Goal: Task Accomplishment & Management: Manage account settings

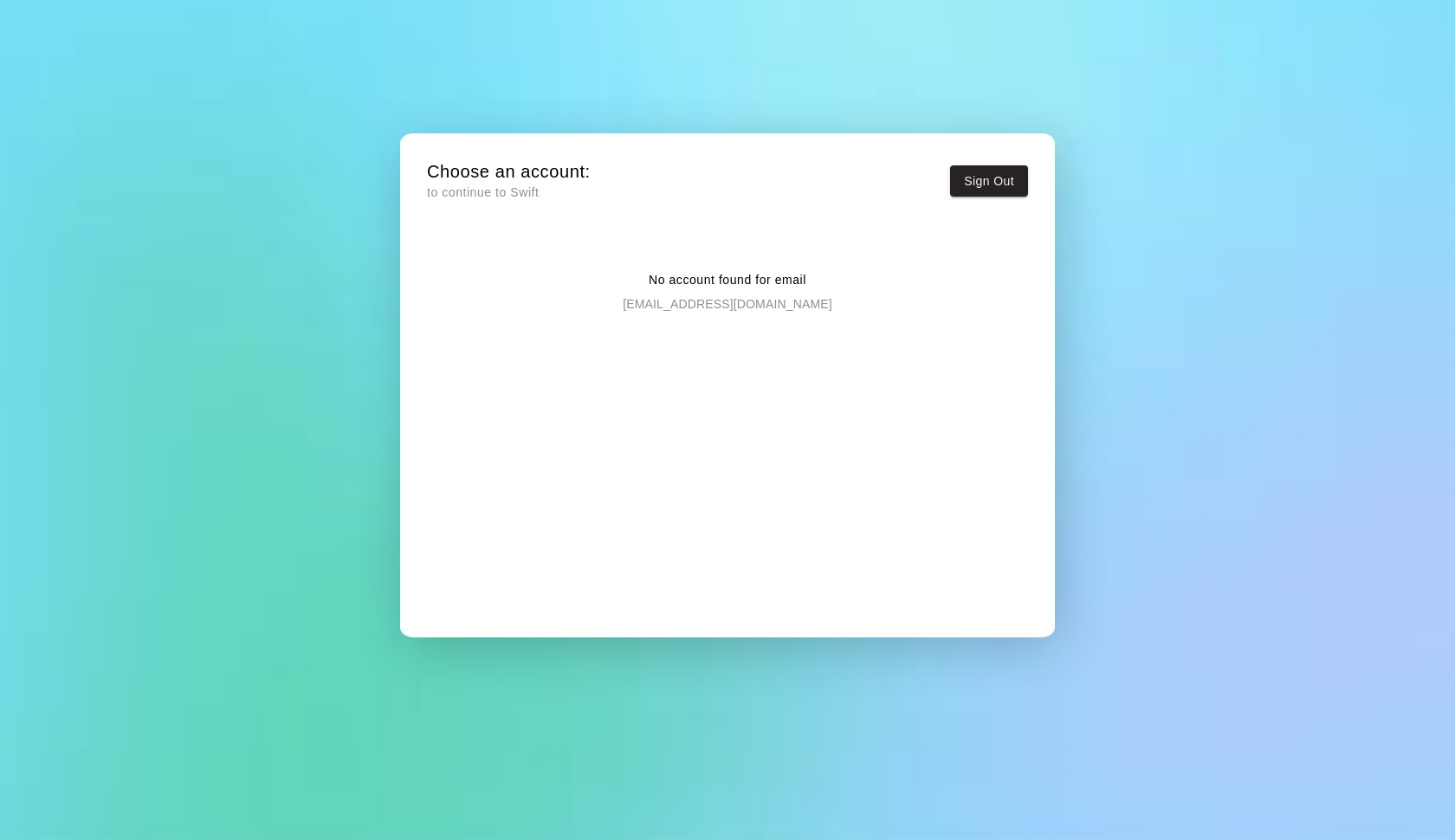
drag, startPoint x: 860, startPoint y: 302, endPoint x: 535, endPoint y: 302, distance: 325.0
click at [535, 302] on div "No account found for email americanbaseballacademyaba@gmail.com" at bounding box center [728, 278] width 601 height 70
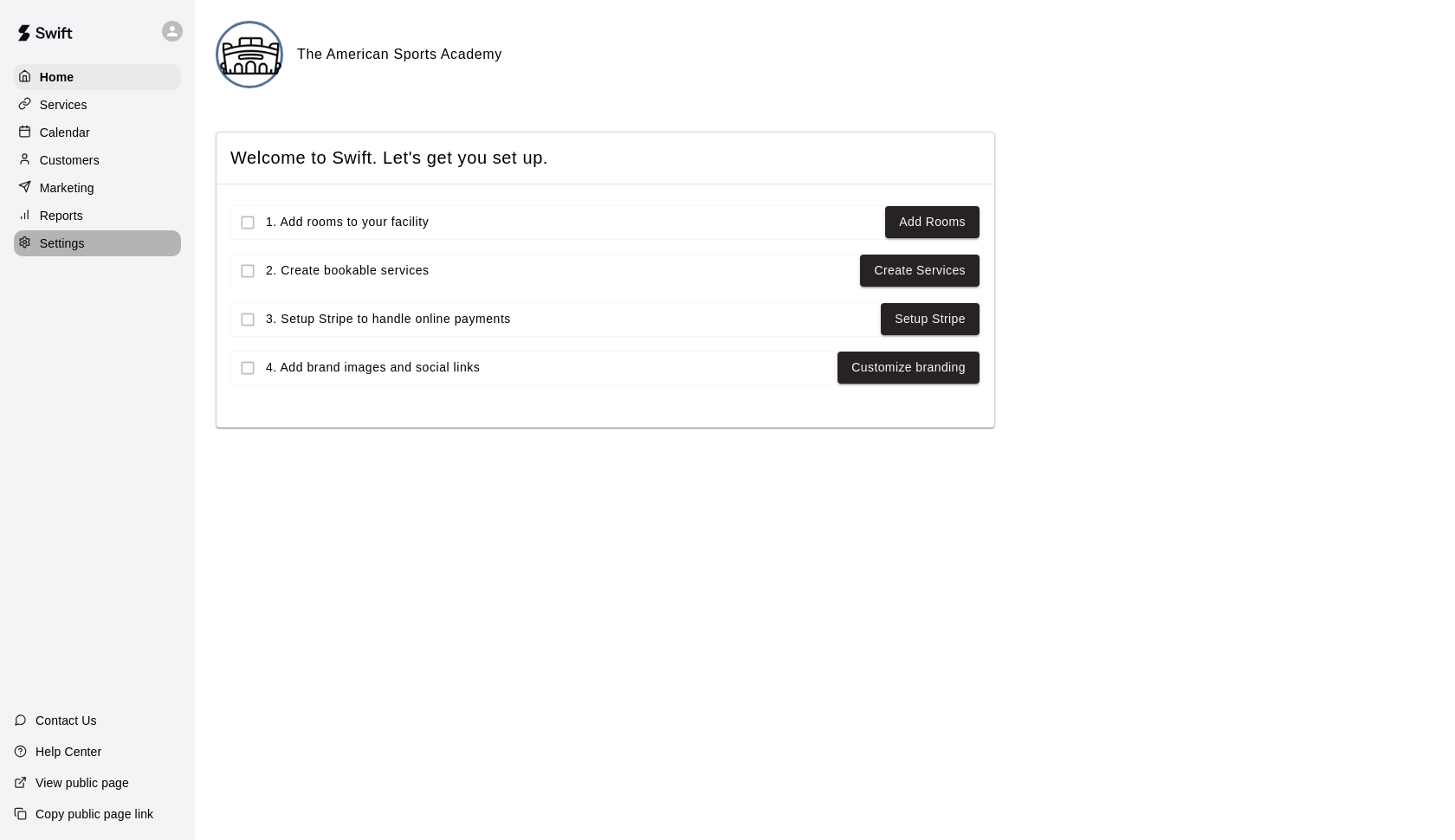
click at [72, 239] on p "Settings" at bounding box center [62, 243] width 45 height 17
select select "**"
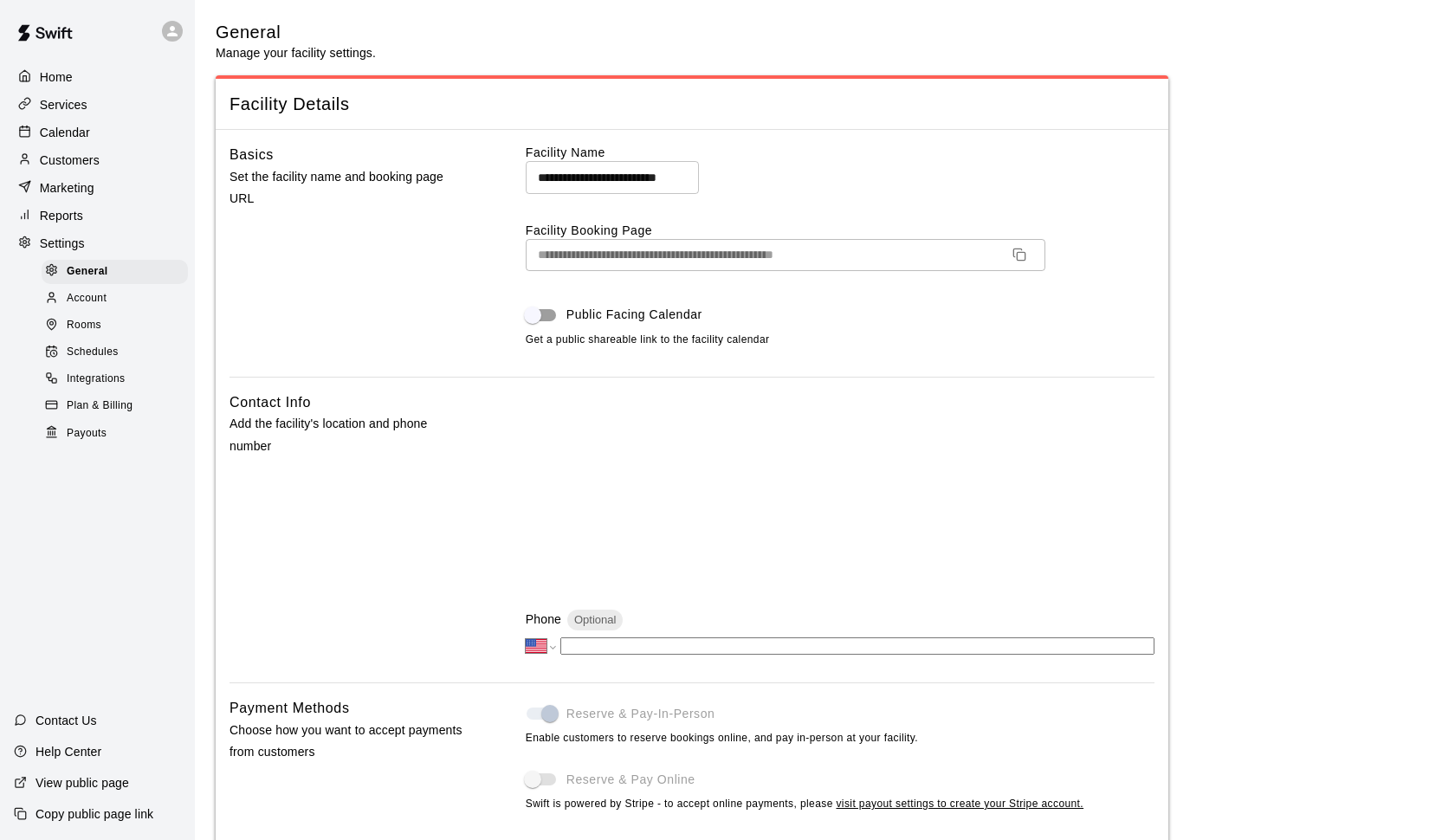
click at [107, 426] on span "Payouts" at bounding box center [87, 434] width 40 height 17
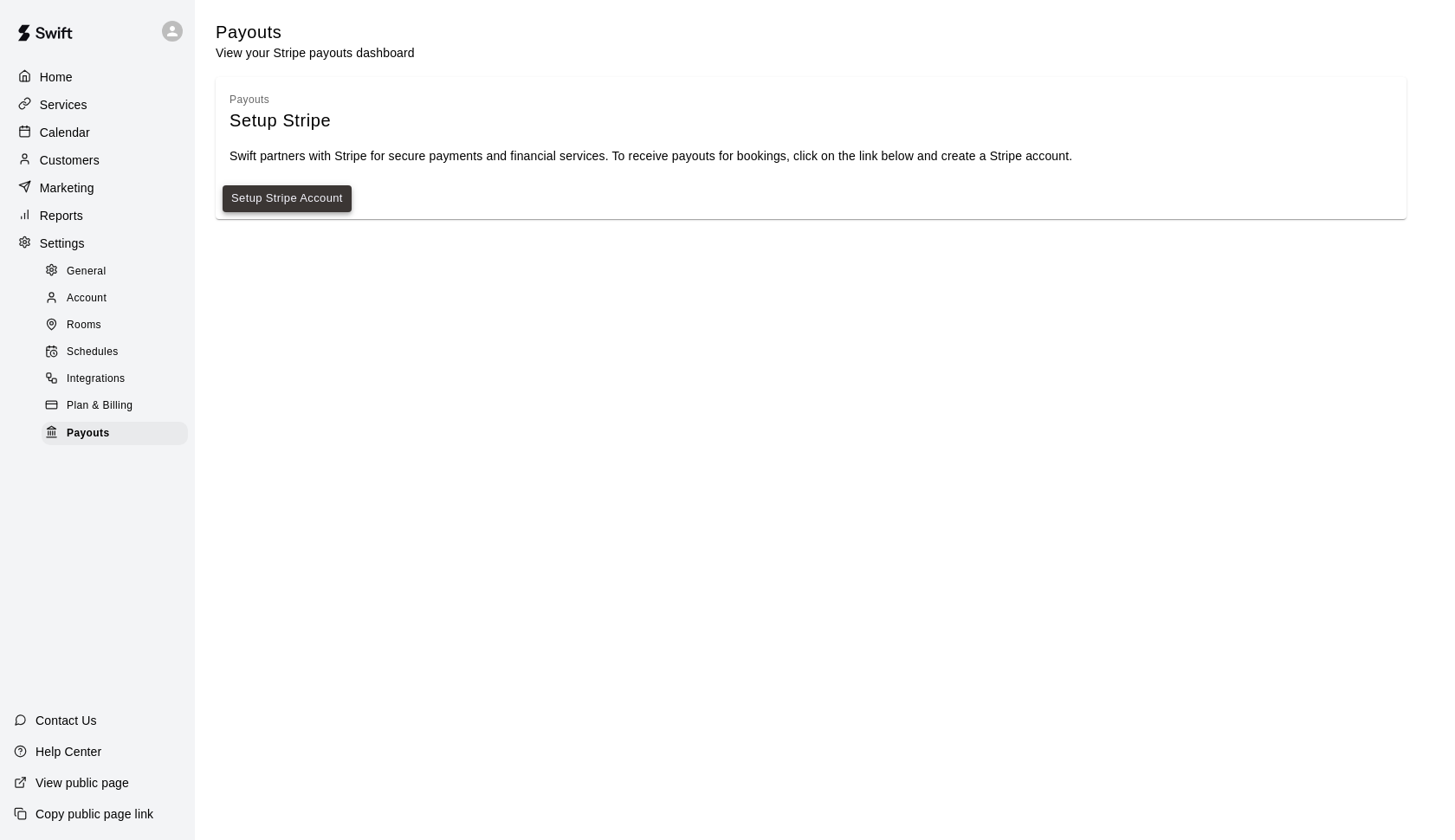
click at [316, 196] on link "Setup Stripe Account" at bounding box center [286, 199] width 111 height 20
click at [302, 193] on link "Setup Stripe Account" at bounding box center [286, 199] width 111 height 20
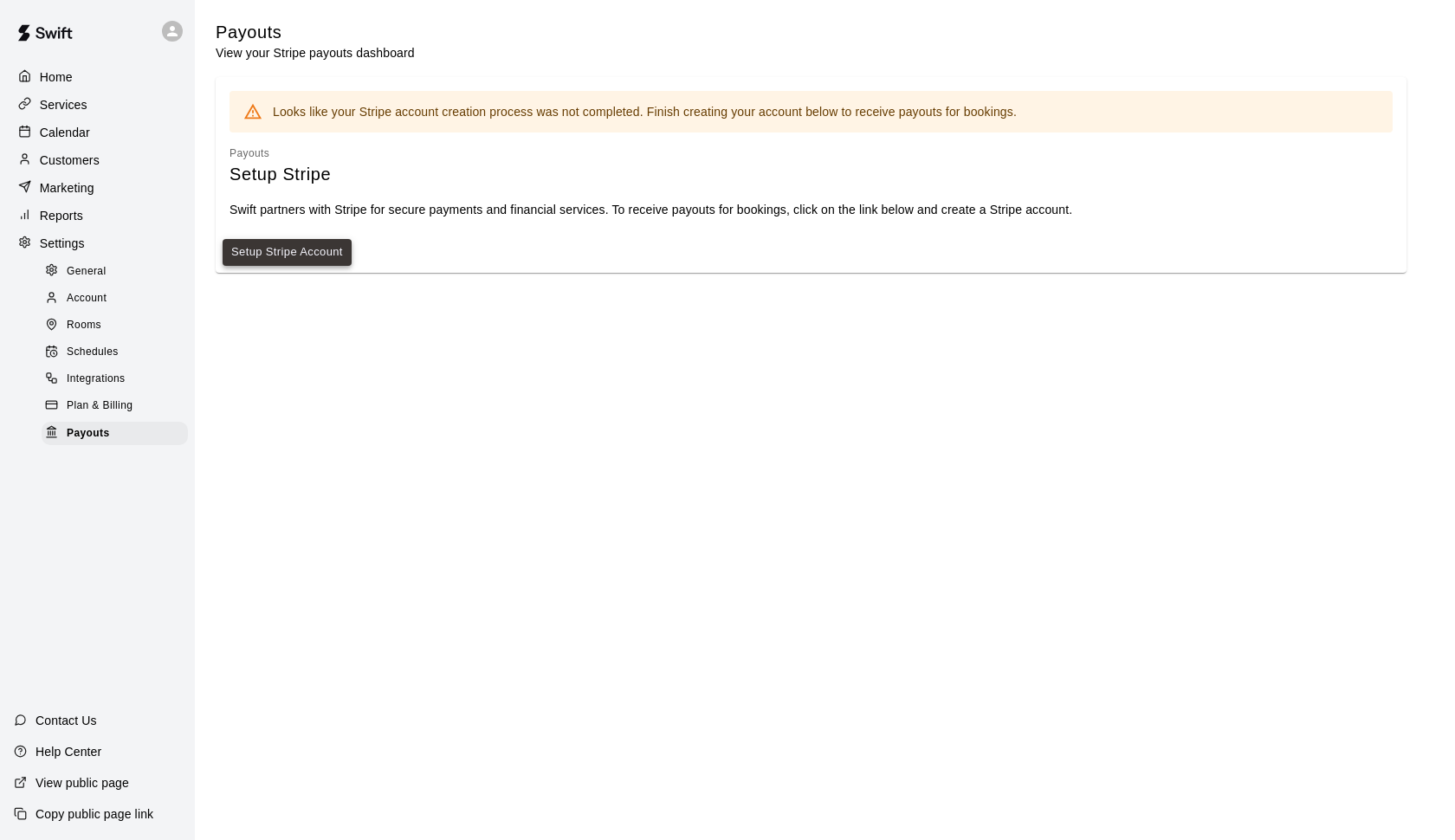
click at [308, 253] on link "Setup Stripe Account" at bounding box center [286, 253] width 111 height 20
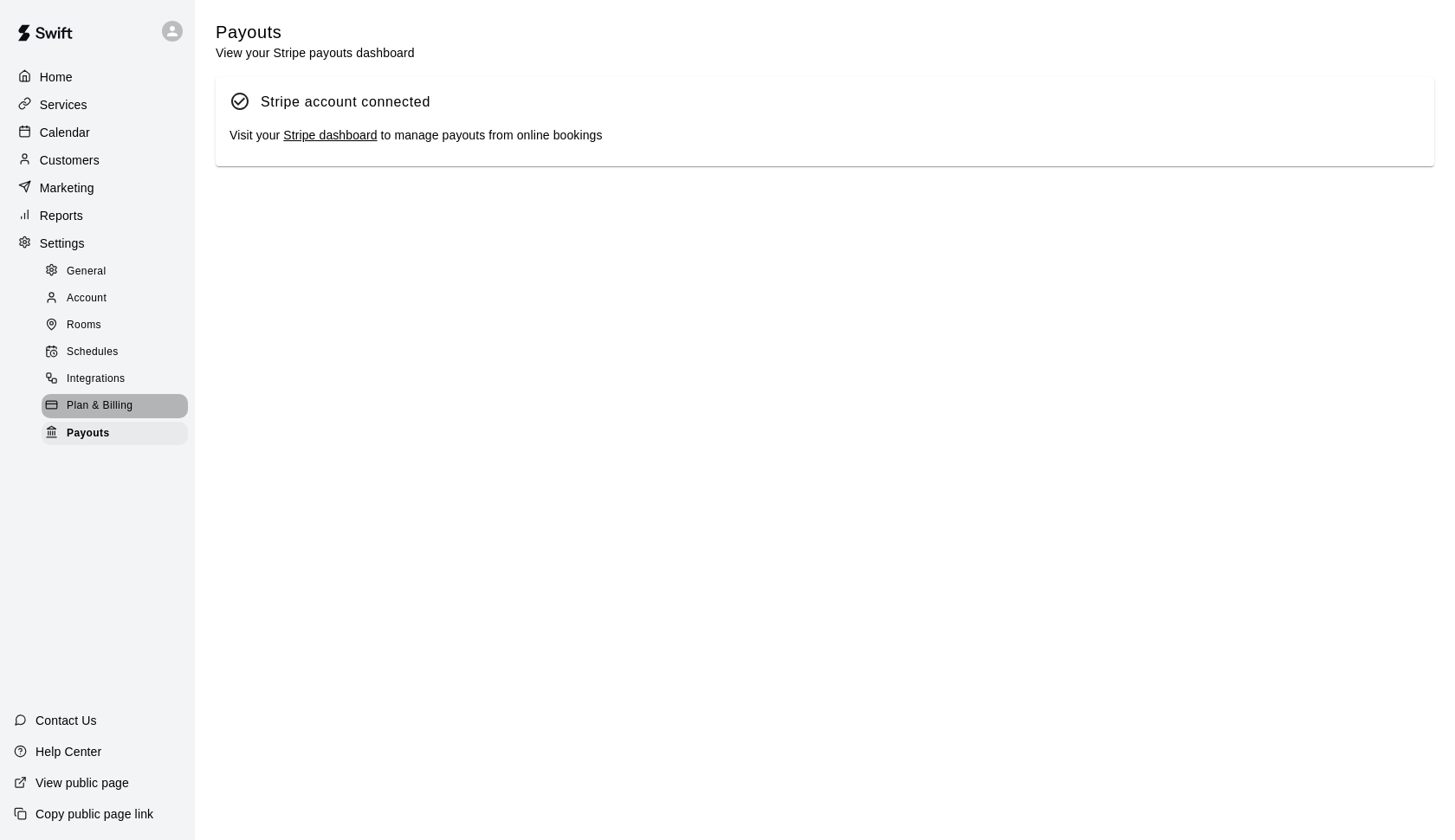
click at [102, 404] on span "Plan & Billing" at bounding box center [100, 406] width 66 height 17
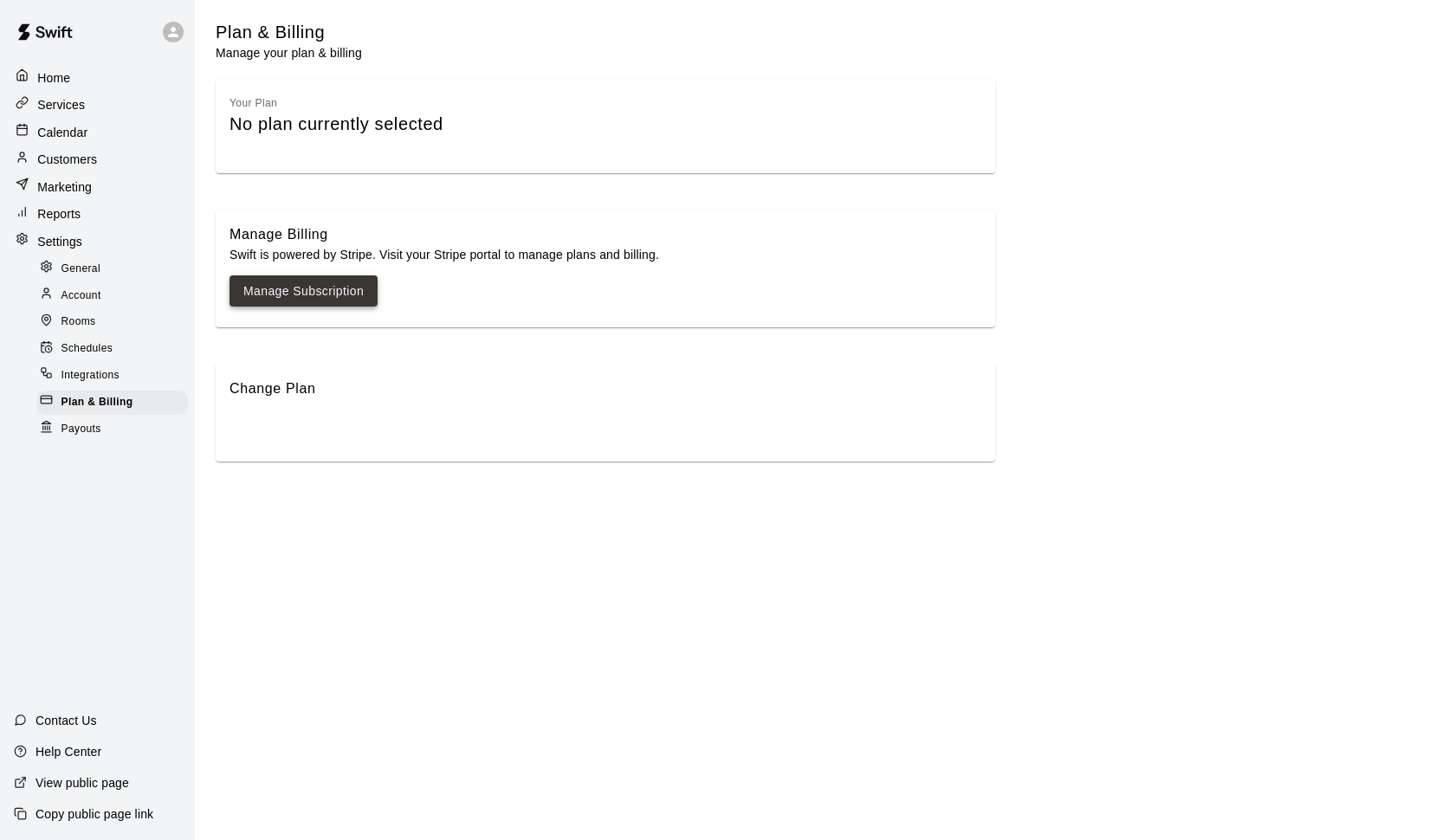
click at [314, 294] on link "Manage Subscription" at bounding box center [303, 291] width 120 height 22
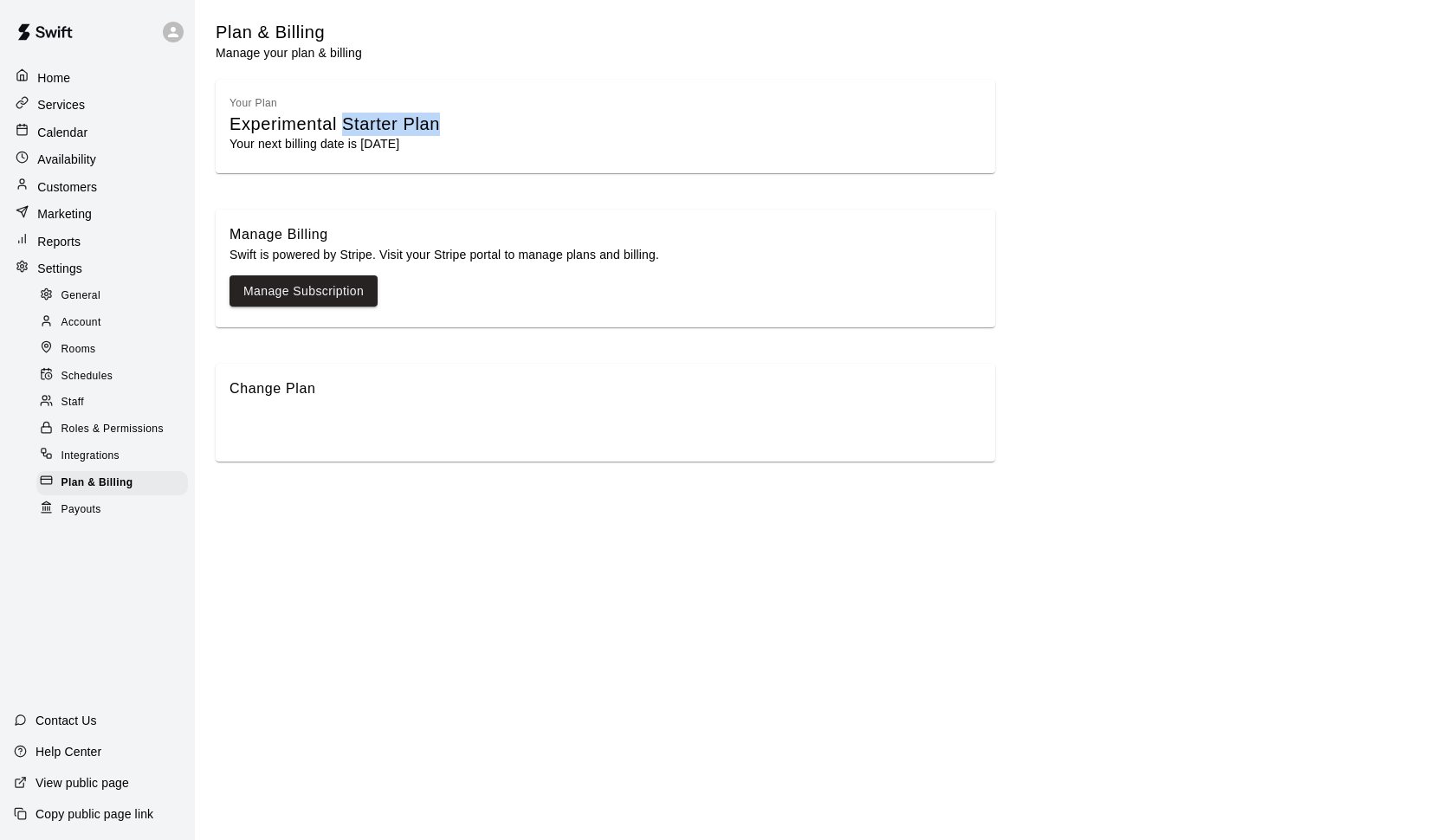
drag, startPoint x: 449, startPoint y: 119, endPoint x: 342, endPoint y: 118, distance: 107.0
click at [342, 118] on div "Experimental Starter Plan" at bounding box center [605, 124] width 751 height 24
click at [463, 118] on div "Experimental Starter Plan" at bounding box center [605, 124] width 751 height 24
drag, startPoint x: 463, startPoint y: 118, endPoint x: 359, endPoint y: 118, distance: 104.0
click at [359, 118] on div "Experimental Starter Plan" at bounding box center [605, 124] width 751 height 24
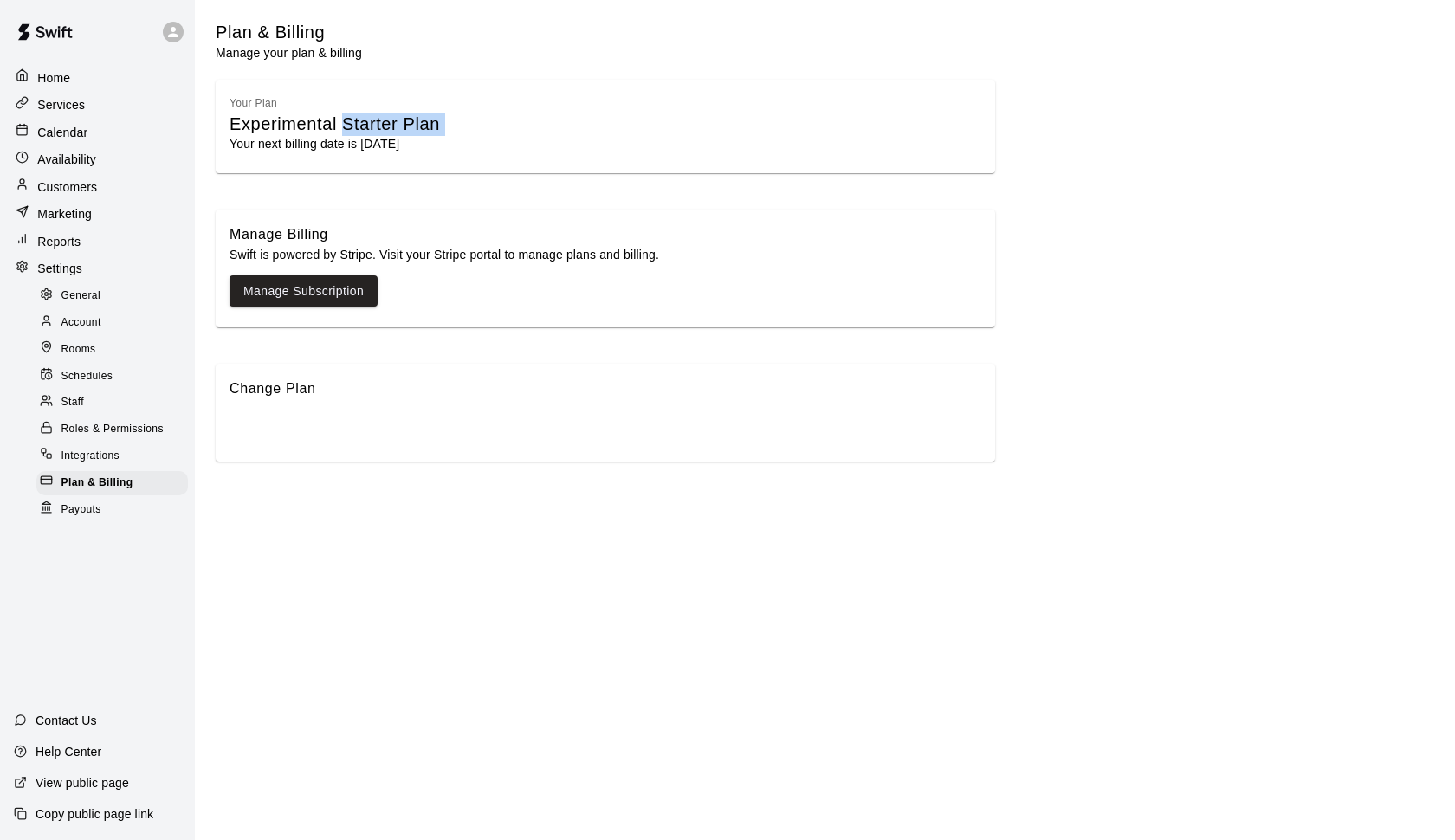
click at [463, 119] on div "Experimental Starter Plan" at bounding box center [605, 124] width 751 height 24
drag, startPoint x: 463, startPoint y: 119, endPoint x: 235, endPoint y: 120, distance: 228.0
click at [235, 119] on div "Experimental Starter Plan" at bounding box center [605, 124] width 751 height 24
click at [52, 33] on img at bounding box center [44, 32] width 90 height 52
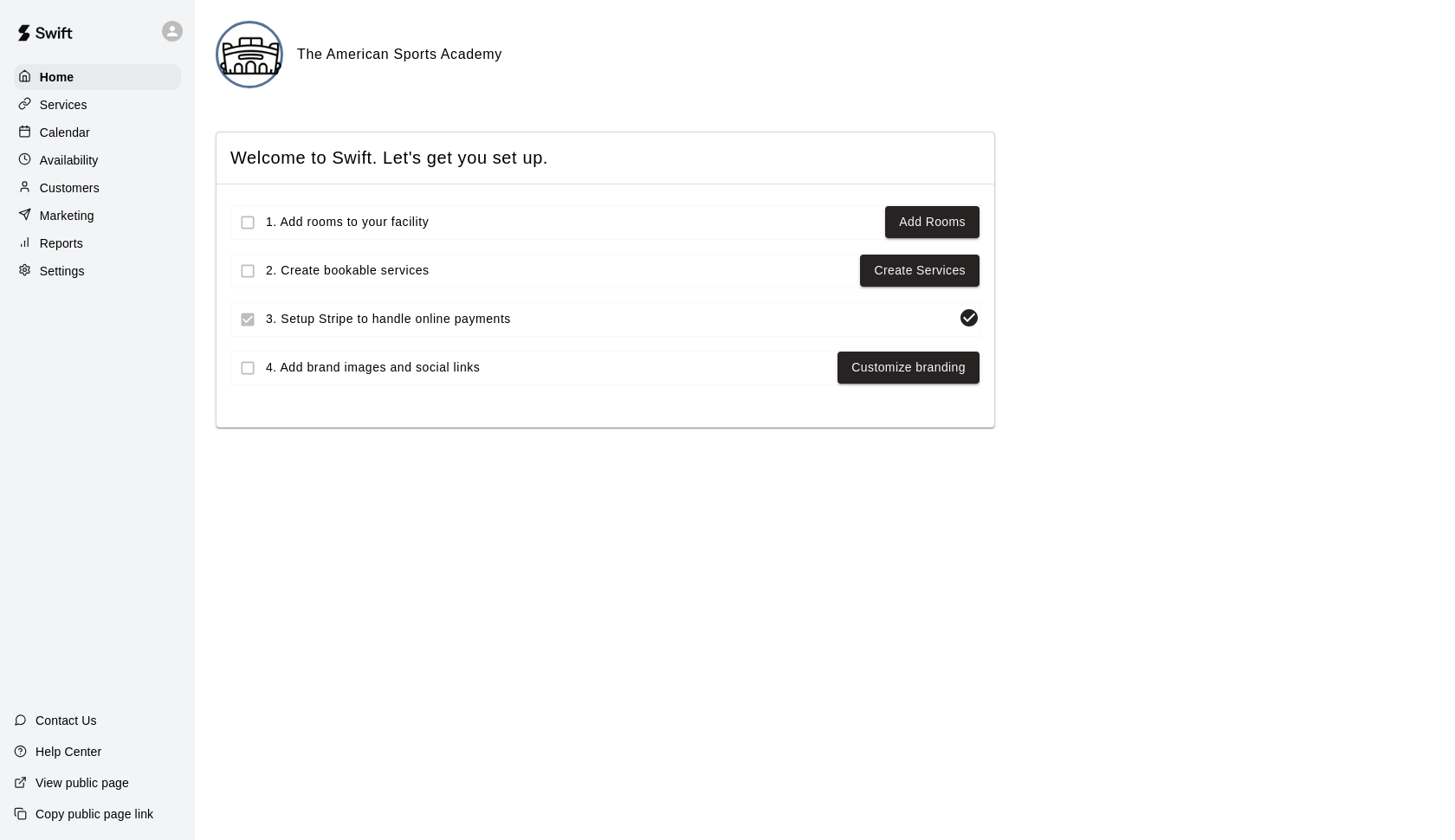
click at [69, 277] on p "Settings" at bounding box center [62, 271] width 45 height 17
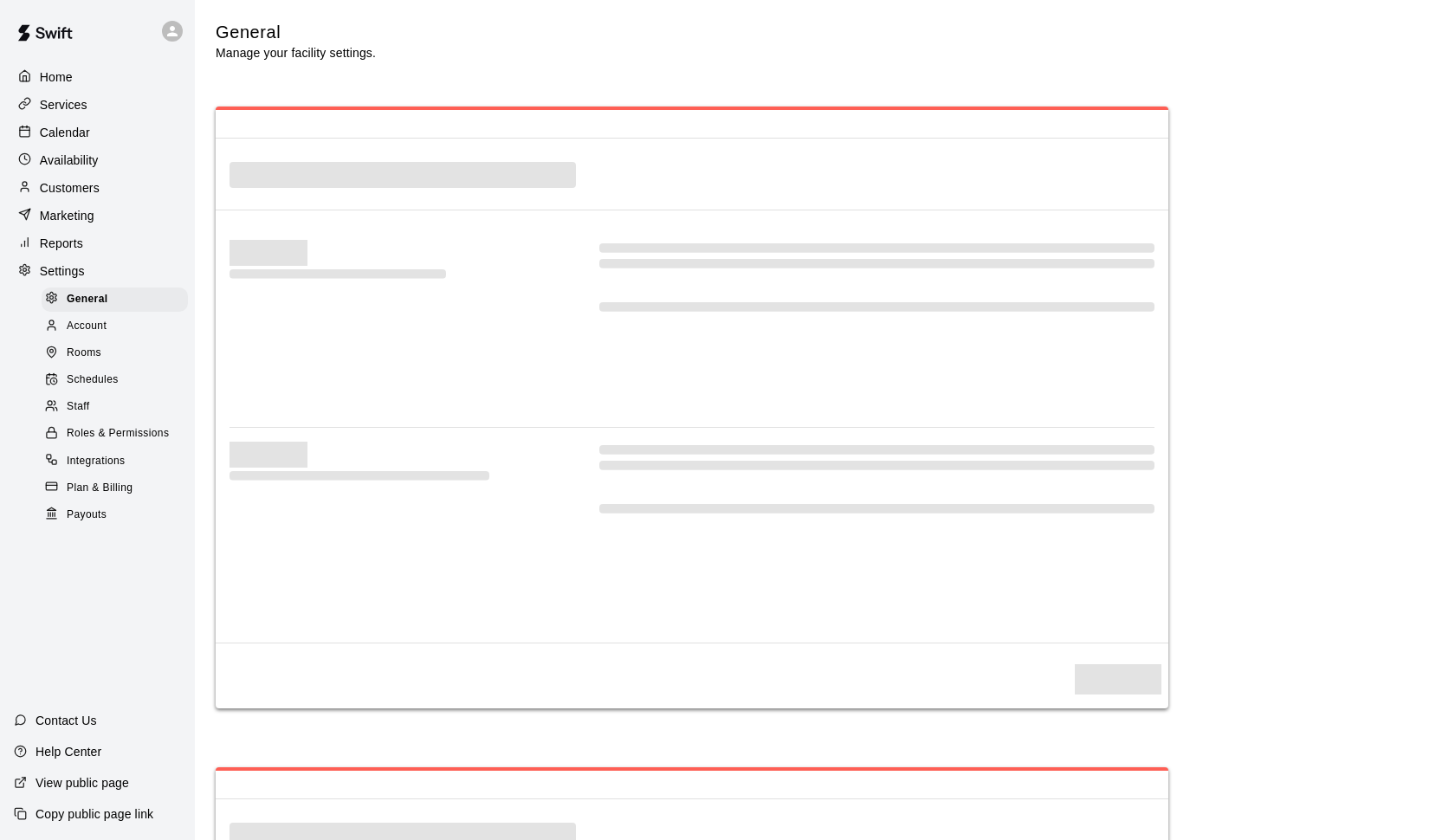
select select "**"
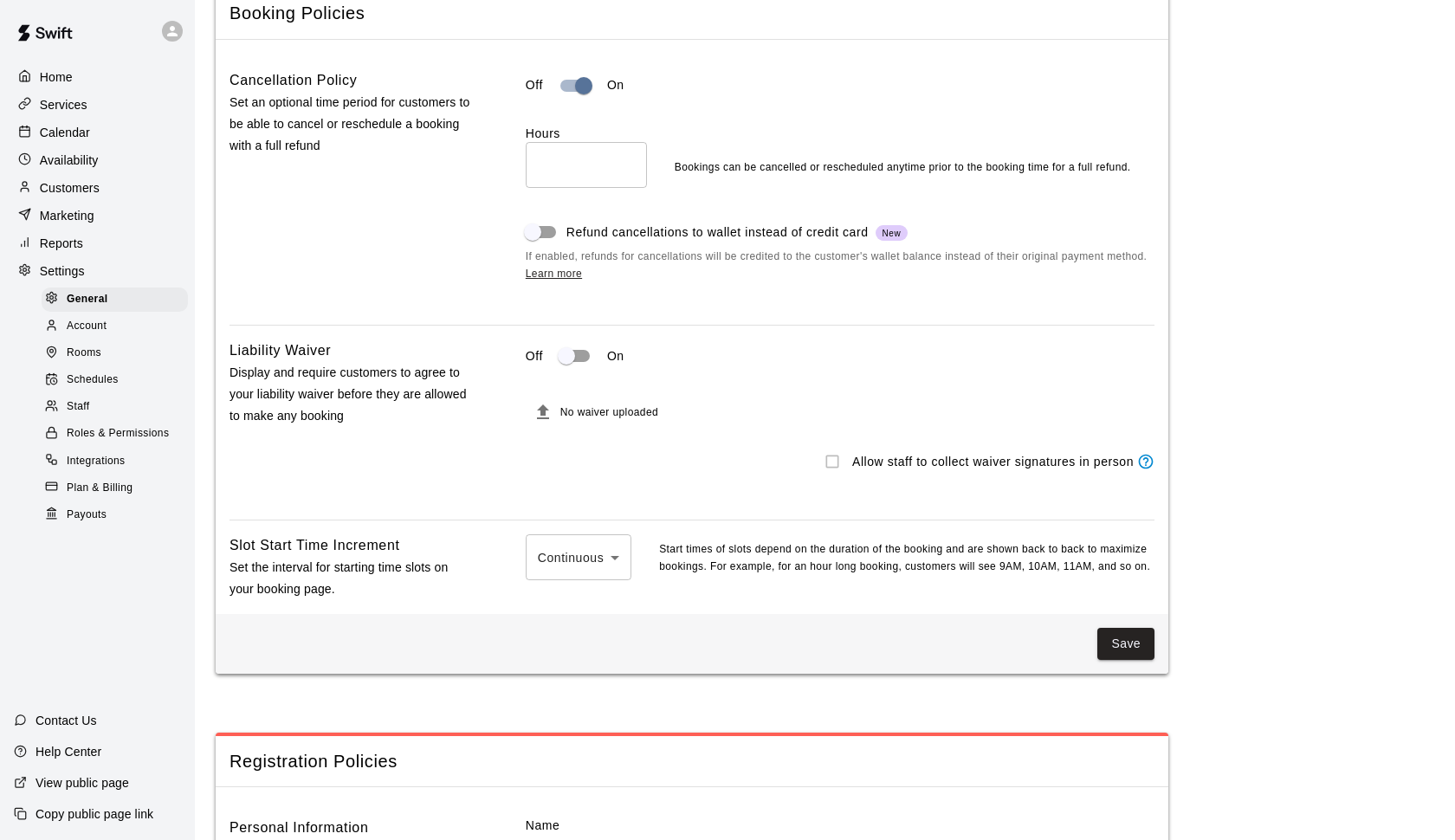
scroll to position [1348, 0]
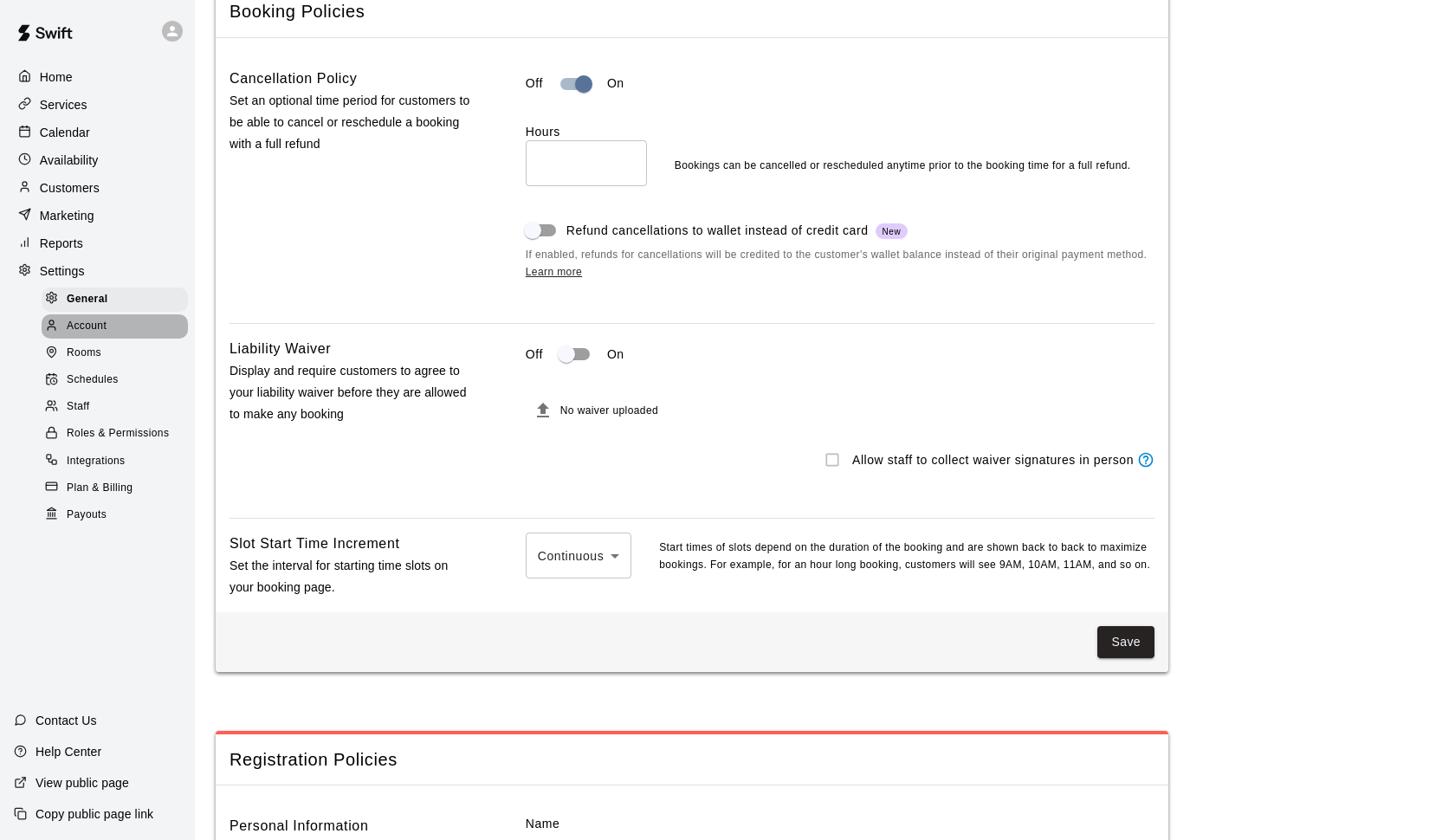
click at [101, 318] on span "Account" at bounding box center [87, 326] width 40 height 17
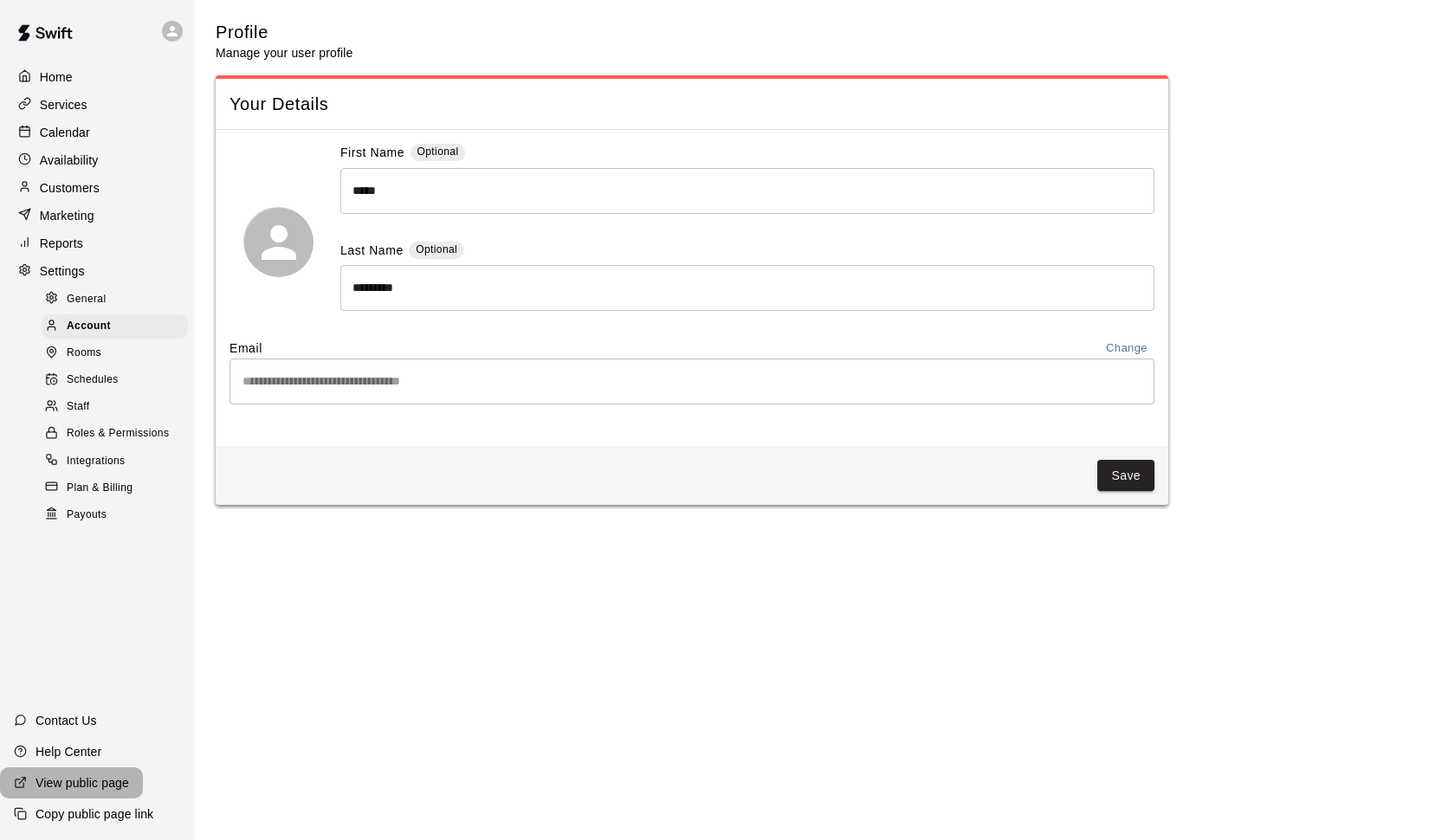
click at [97, 787] on p "View public page" at bounding box center [81, 782] width 93 height 17
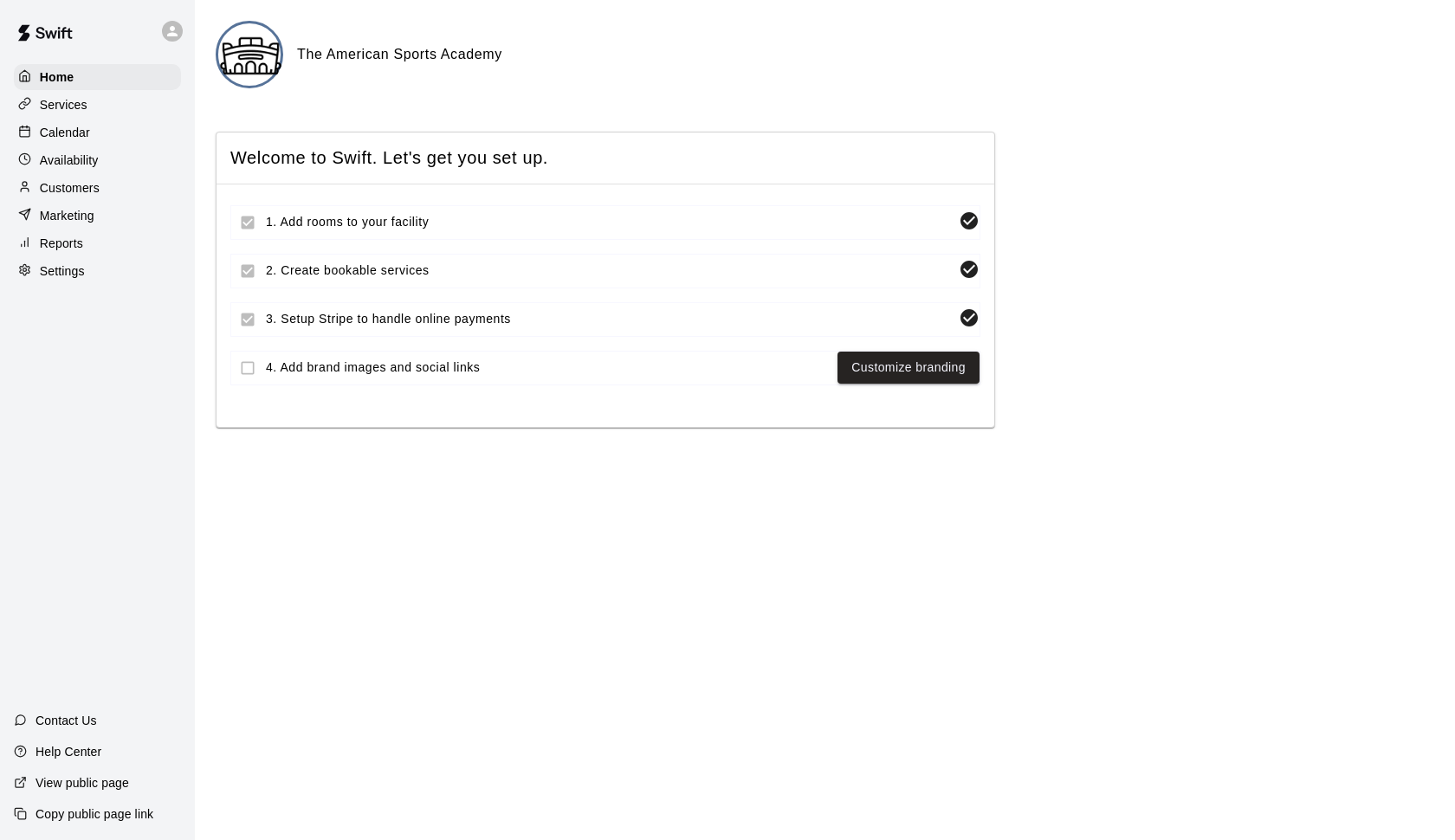
click at [71, 286] on div "Home Services Calendar Availability Customers Marketing Reports Settings Contac…" at bounding box center [97, 420] width 195 height 840
click at [70, 272] on p "Settings" at bounding box center [62, 271] width 45 height 17
select select "**"
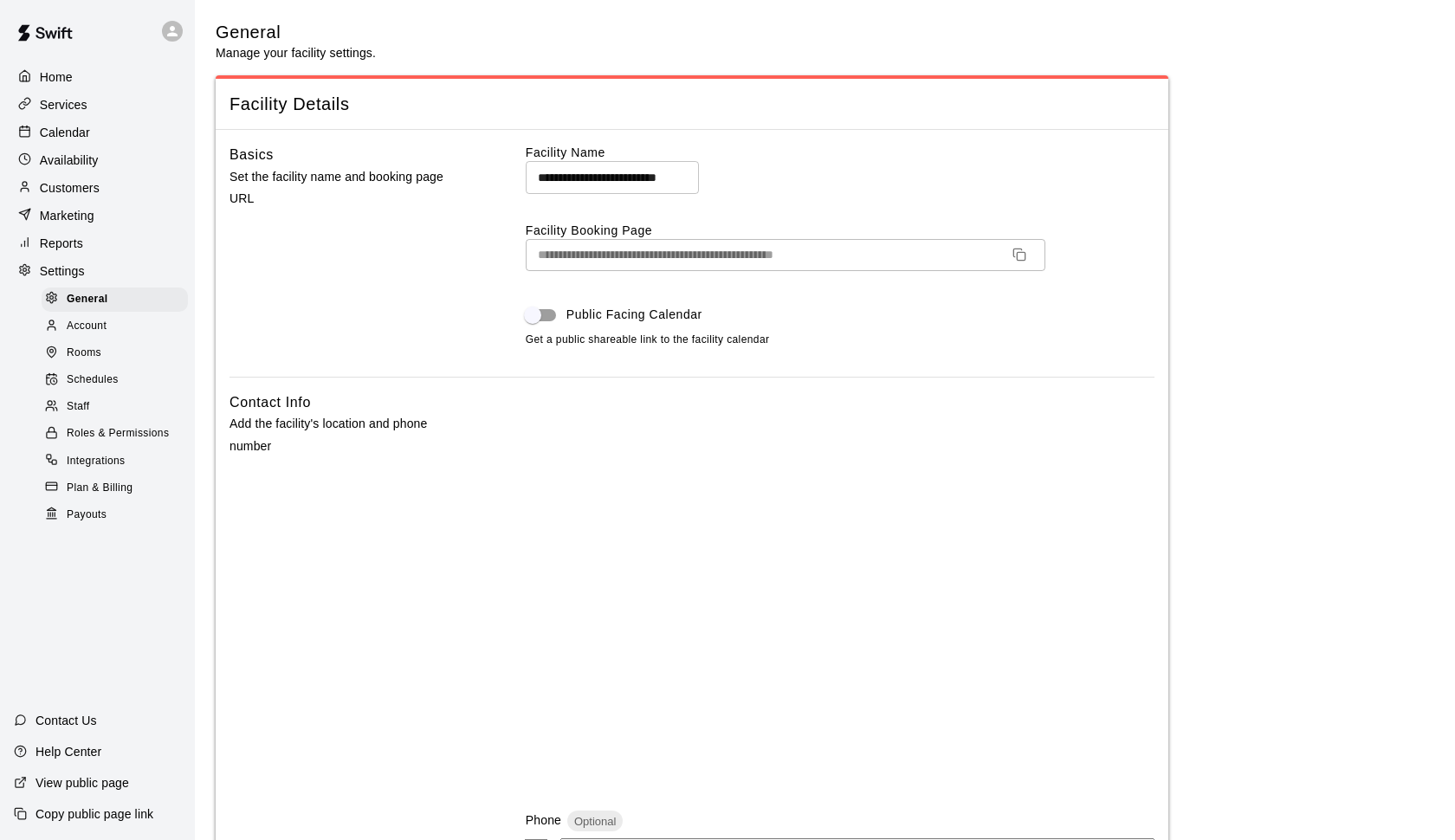
click at [104, 320] on span "Account" at bounding box center [87, 326] width 40 height 17
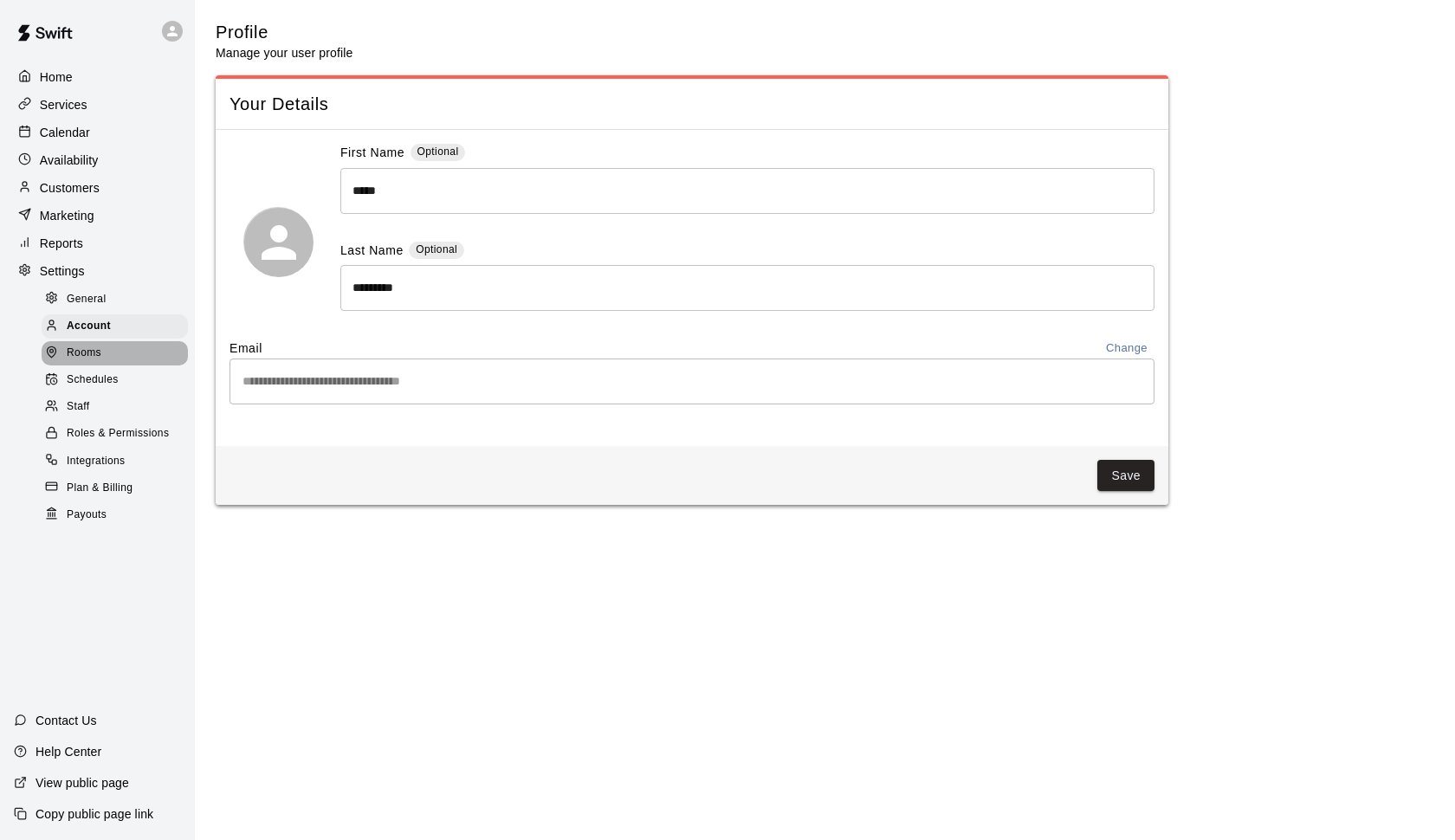
click at [104, 344] on div "Rooms" at bounding box center [115, 353] width 147 height 24
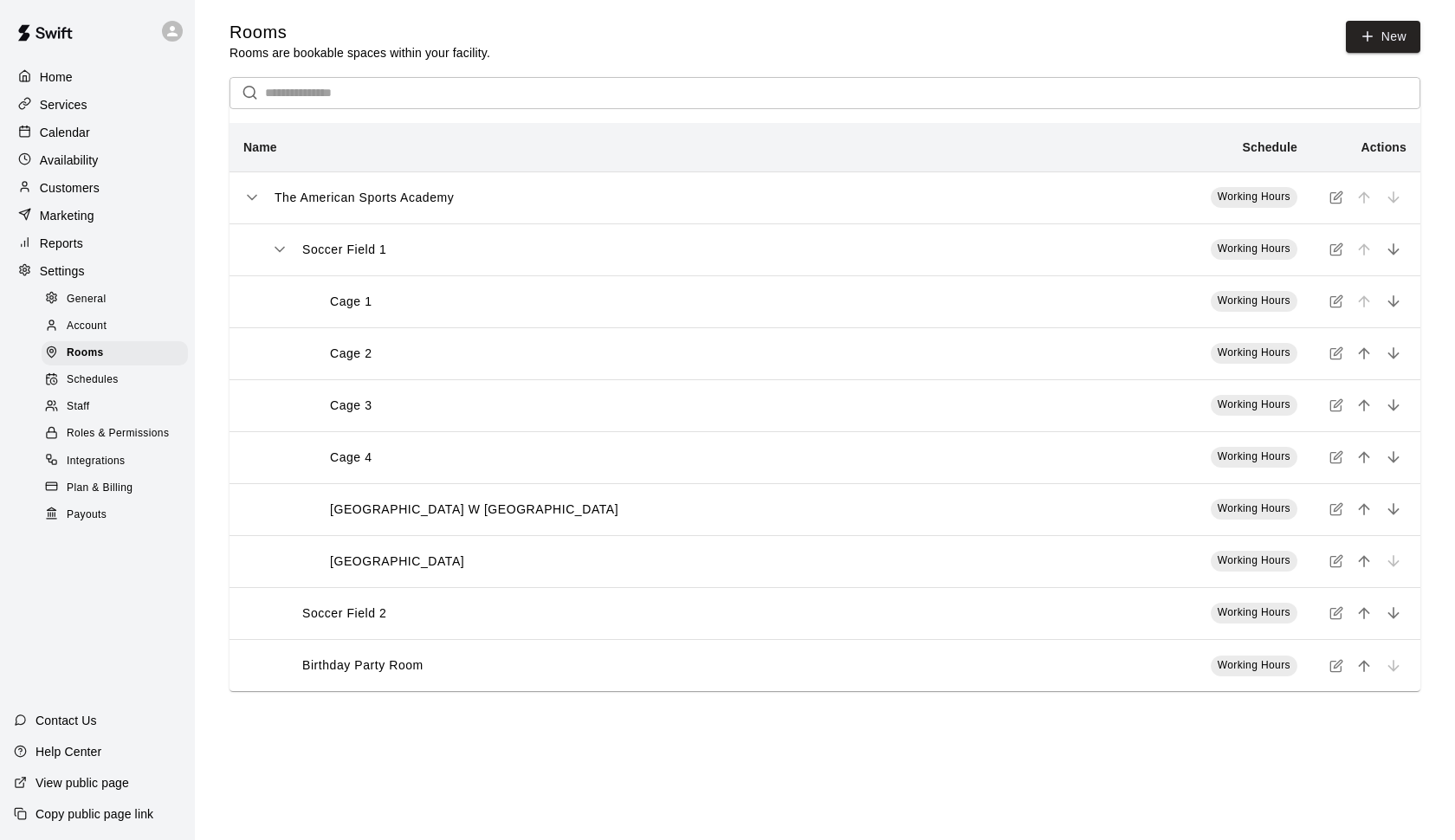
click at [106, 371] on span "Schedules" at bounding box center [92, 379] width 52 height 17
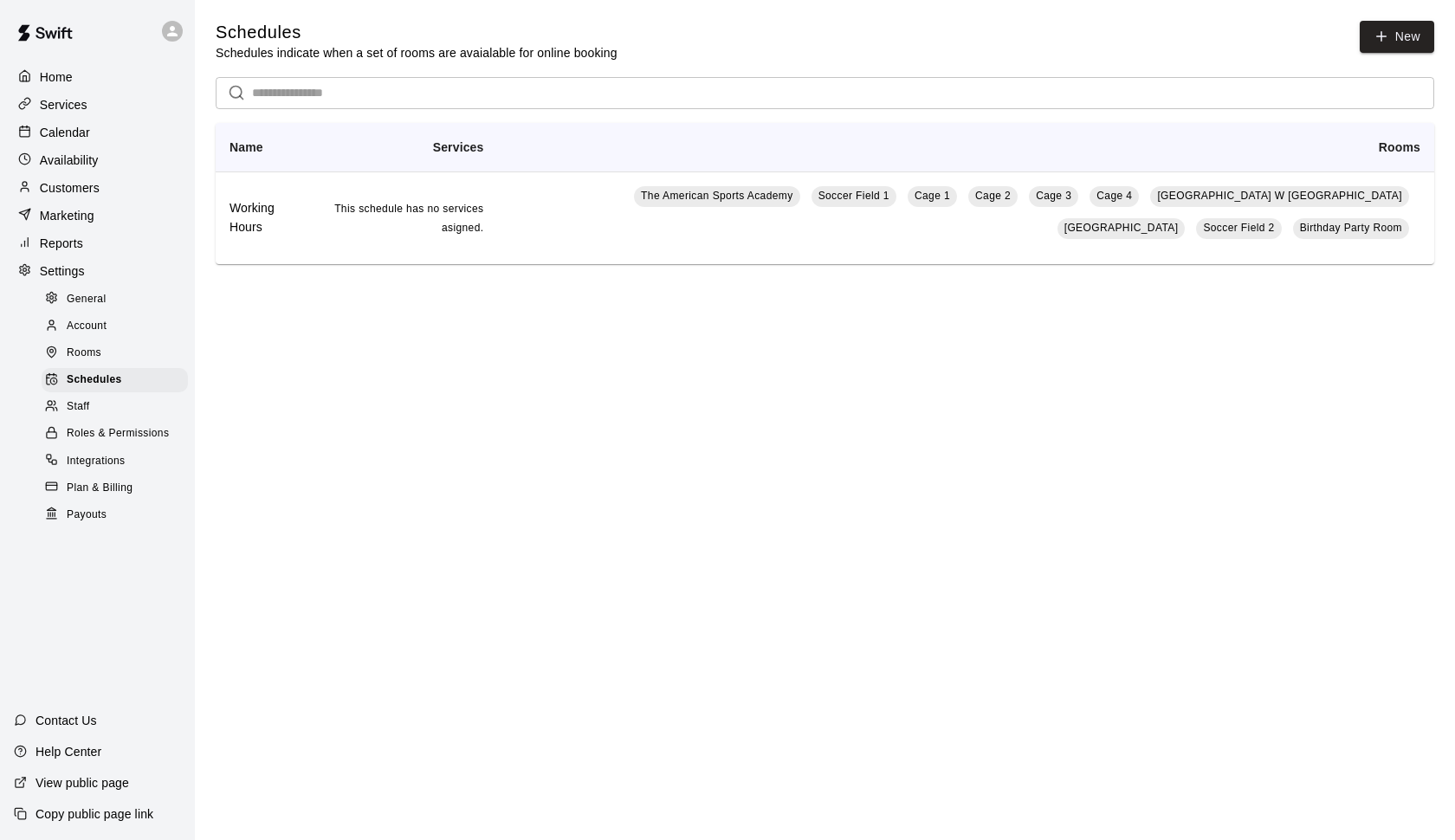
click at [103, 399] on div "Staff" at bounding box center [115, 406] width 147 height 24
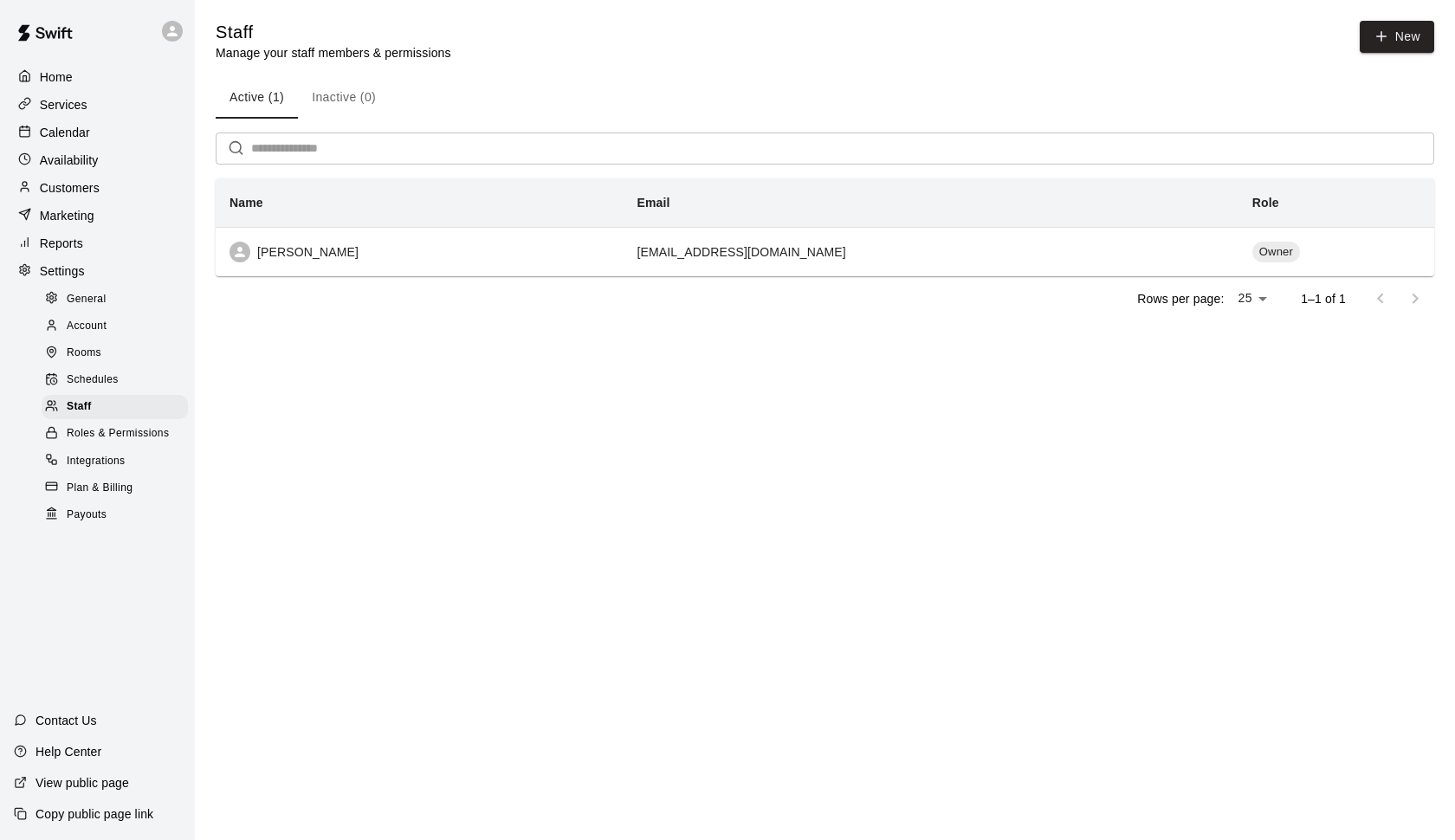
click at [106, 428] on span "Roles & Permissions" at bounding box center [118, 434] width 102 height 17
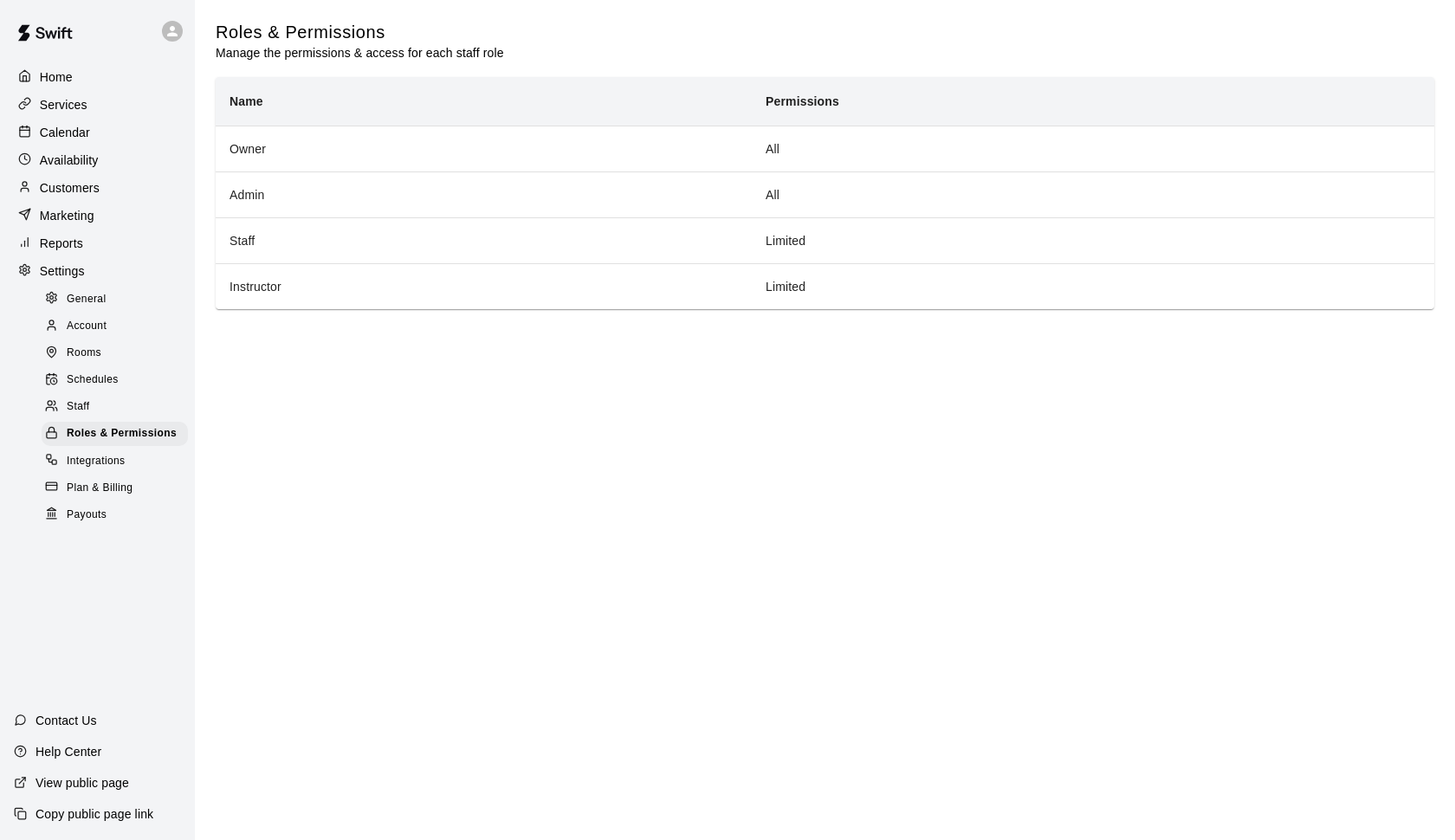
click at [63, 79] on p "Home" at bounding box center [56, 77] width 33 height 17
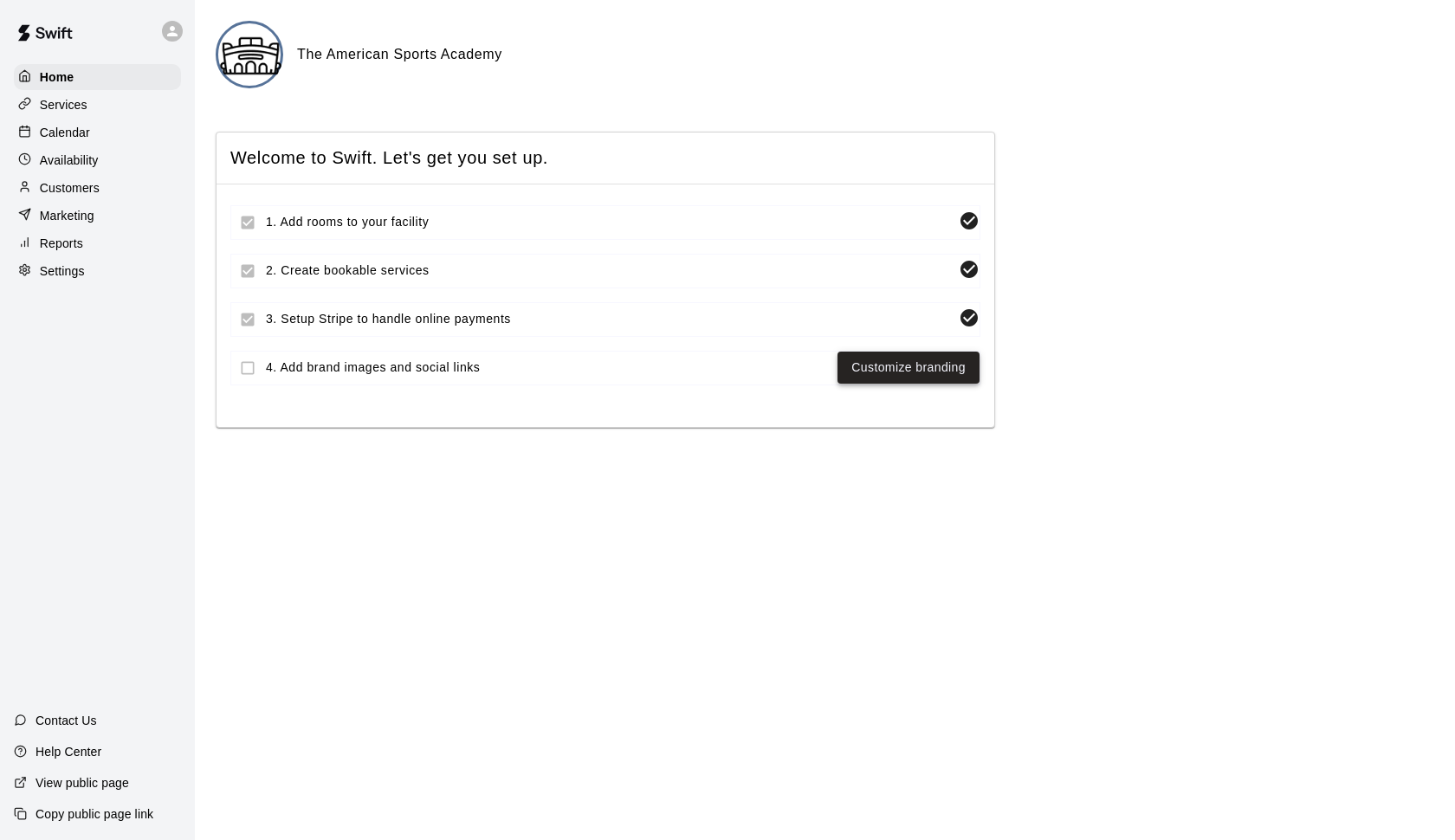
click at [898, 363] on link "Customize branding" at bounding box center [908, 368] width 114 height 22
select select "**"
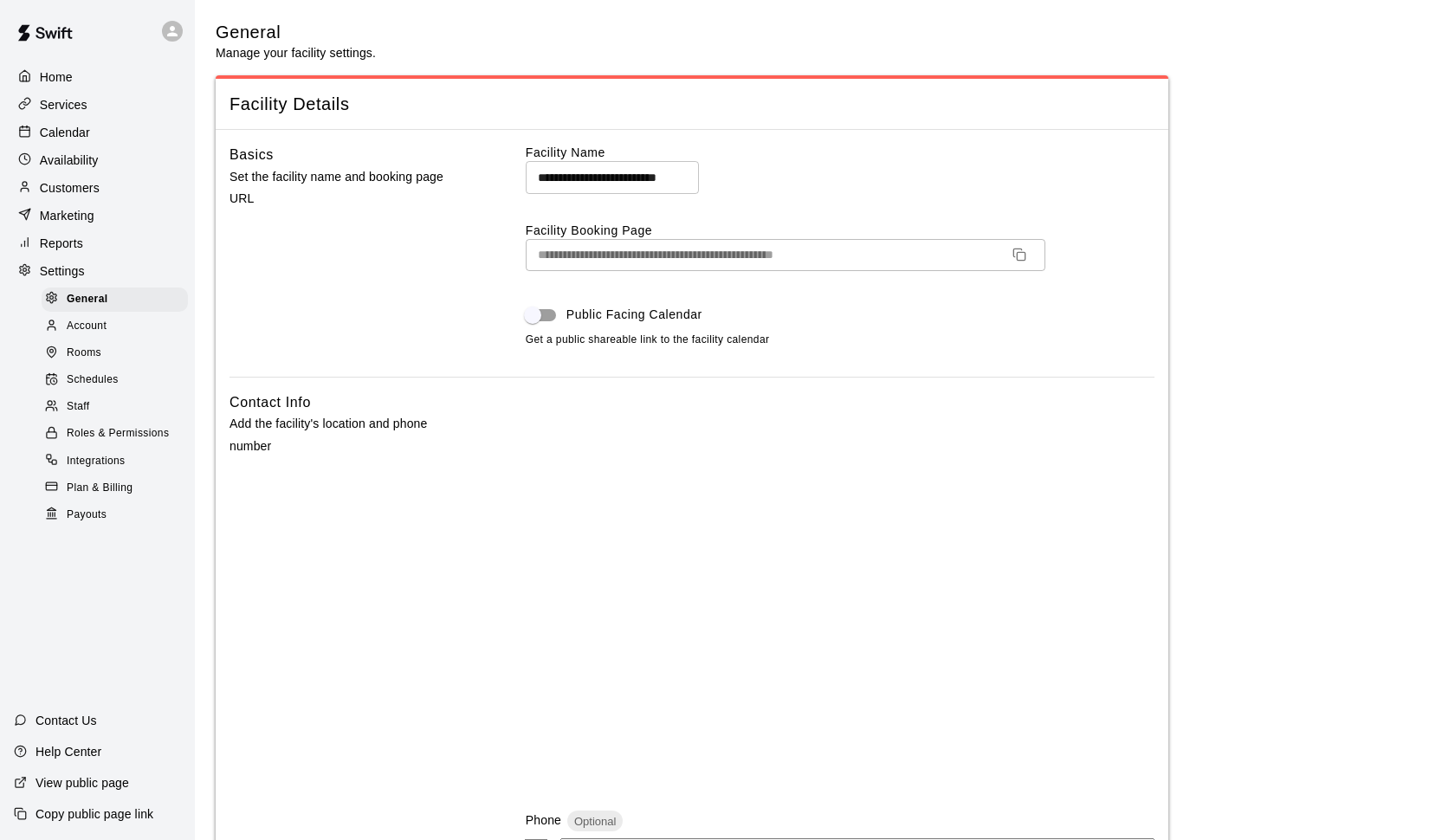
click at [91, 329] on span "Account" at bounding box center [87, 326] width 40 height 17
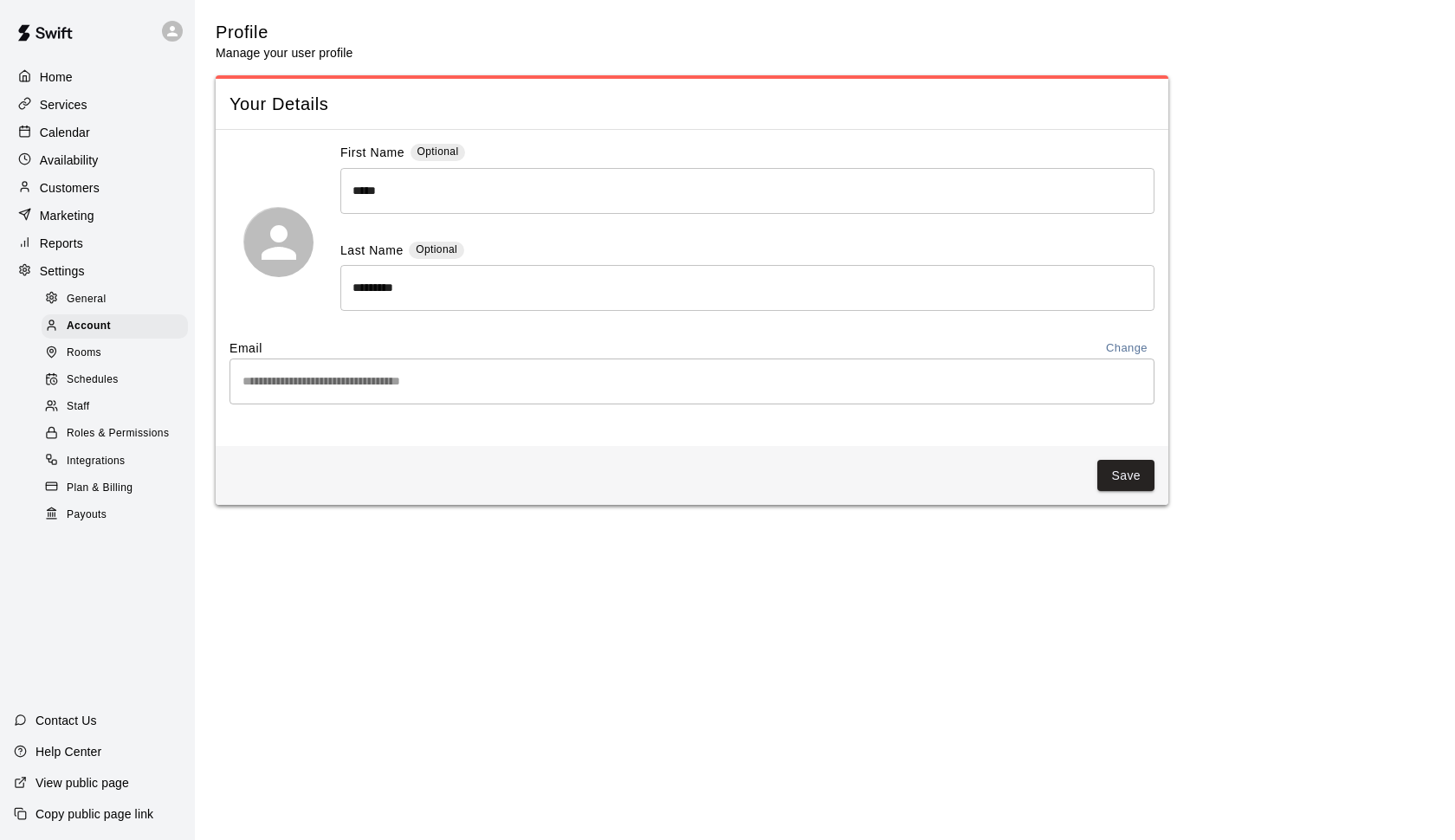
click at [96, 352] on span "Rooms" at bounding box center [84, 353] width 34 height 17
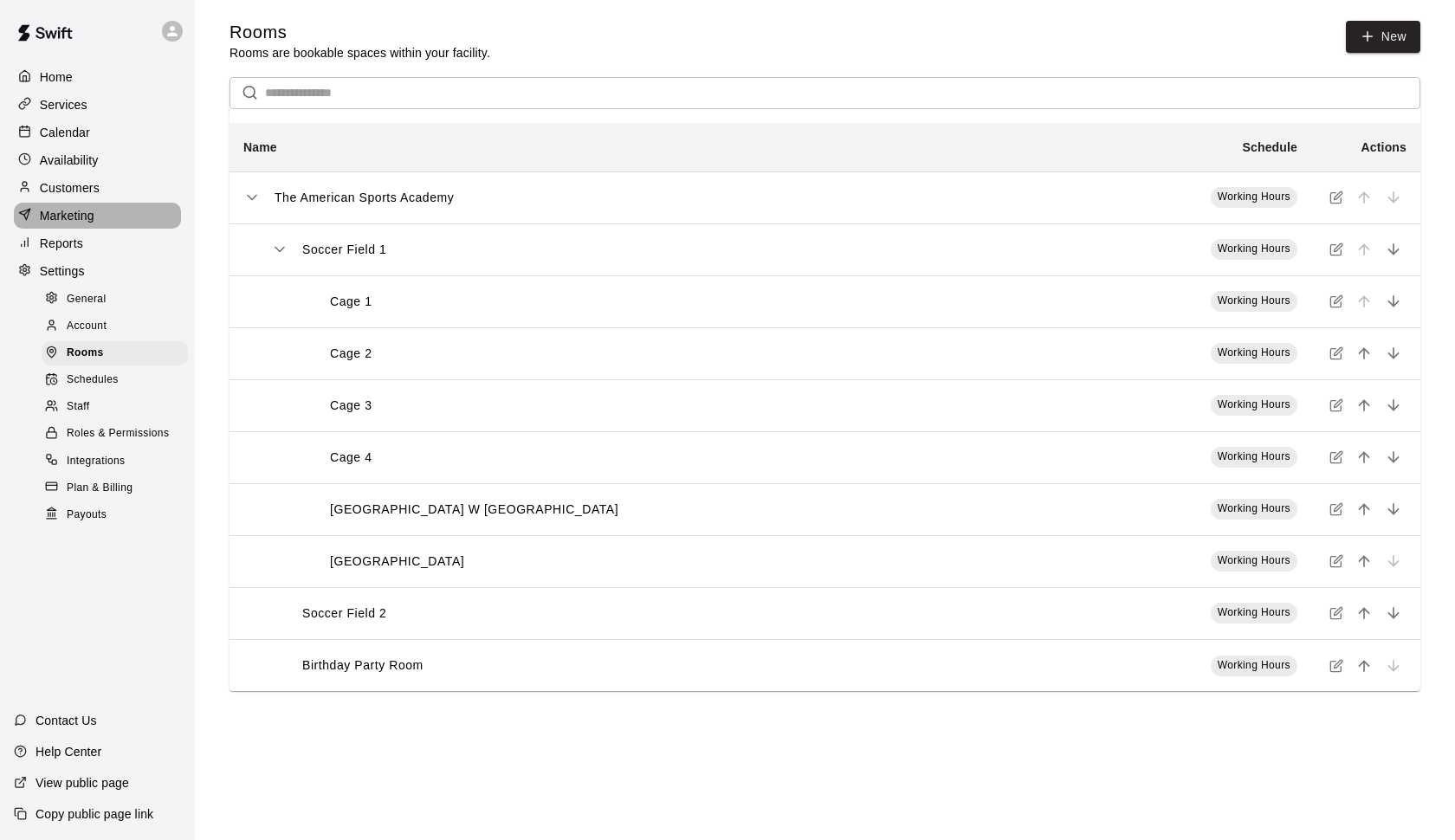
click at [72, 217] on p "Marketing" at bounding box center [67, 215] width 54 height 17
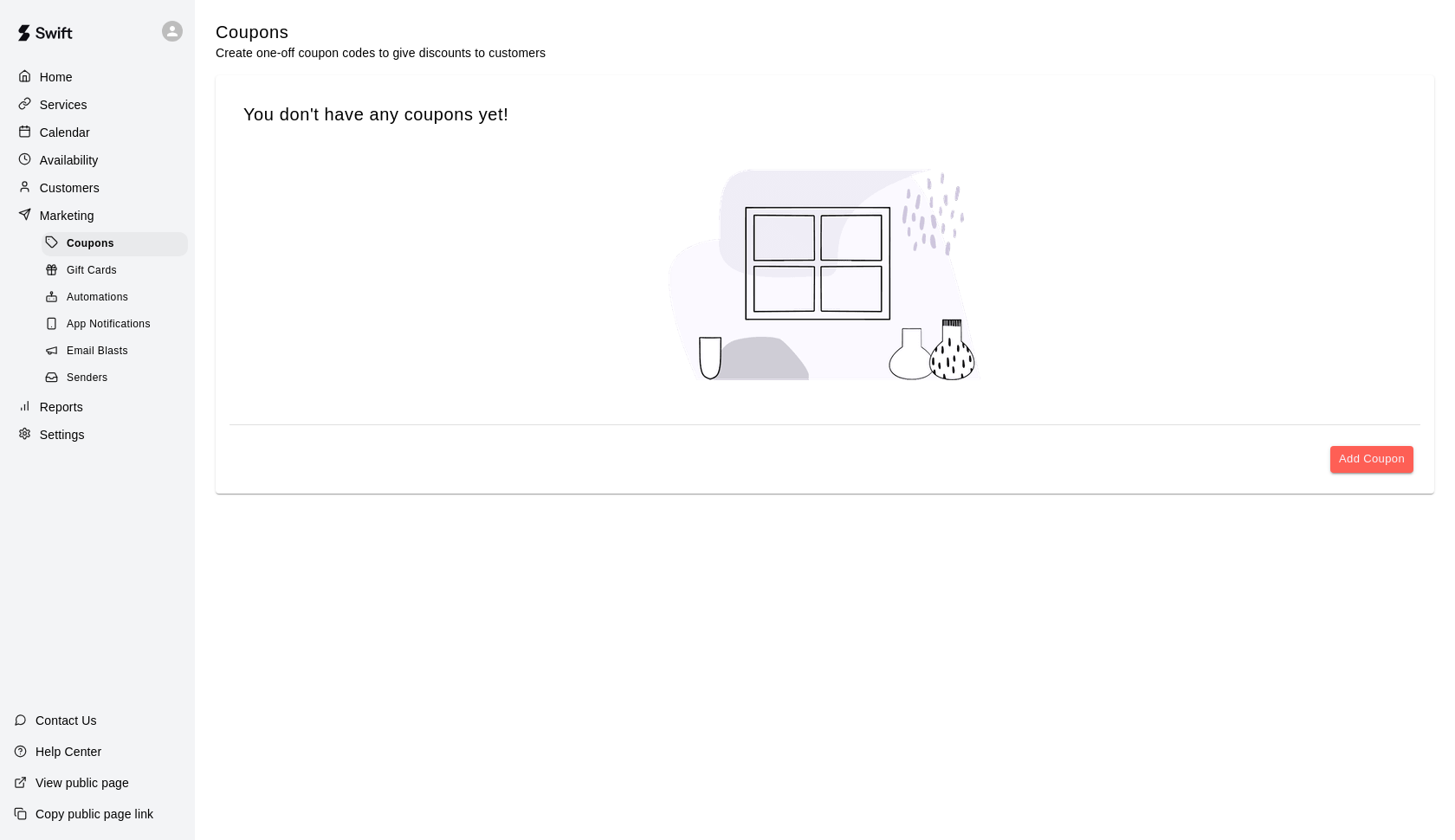
click at [74, 188] on p "Customers" at bounding box center [70, 187] width 60 height 17
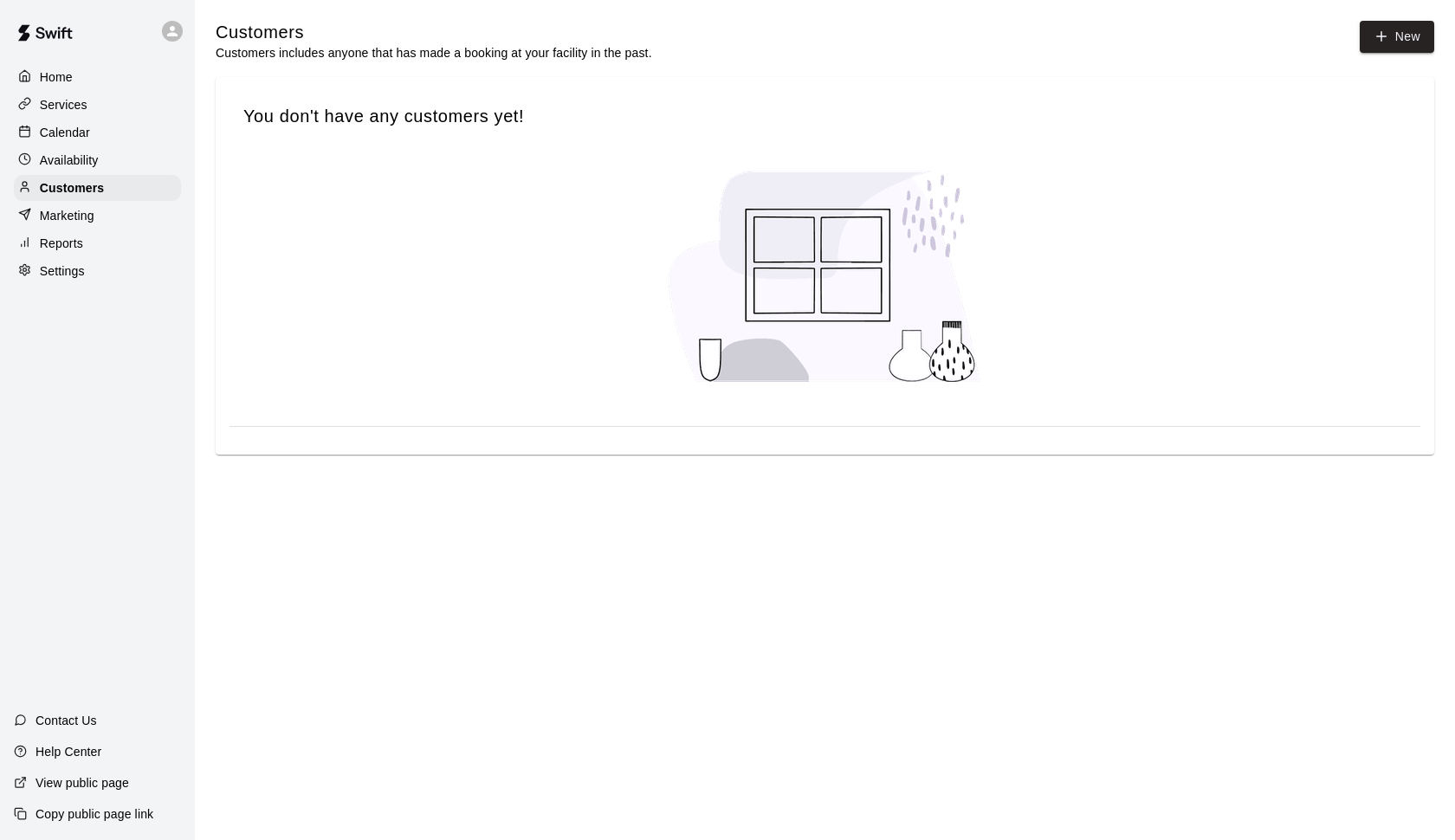
click at [74, 159] on p "Availability" at bounding box center [69, 159] width 59 height 17
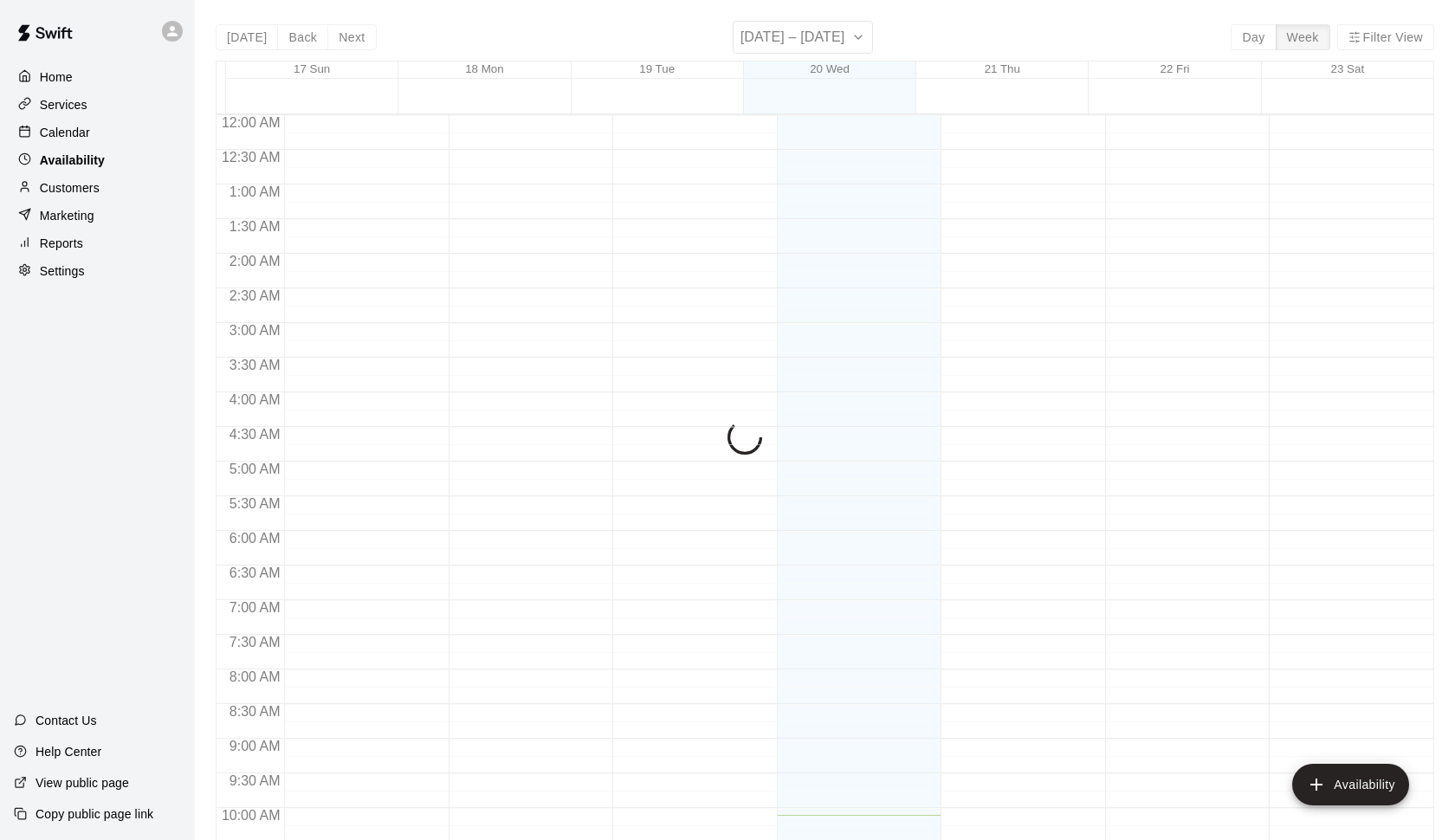
scroll to position [700, 0]
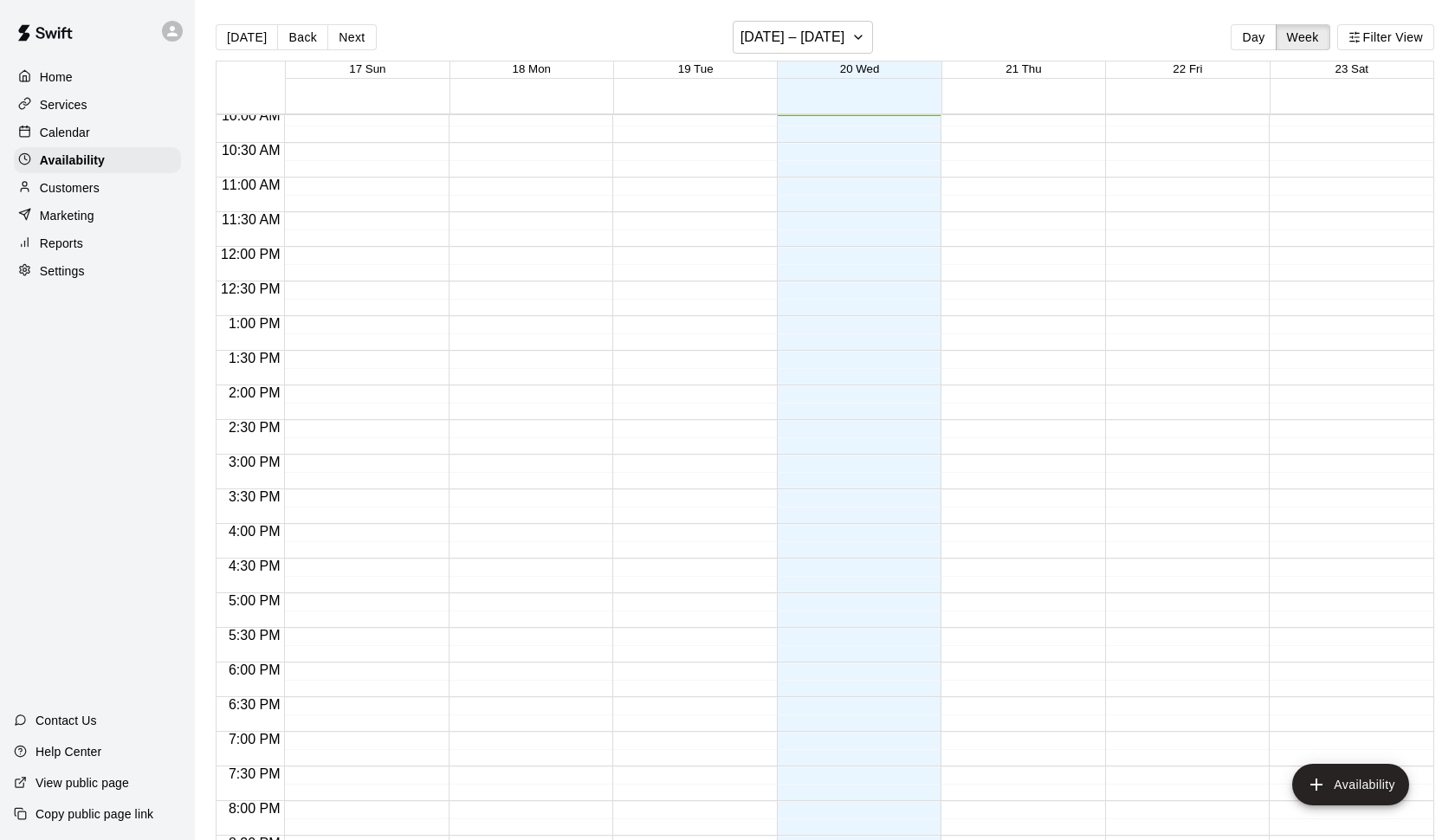
click at [72, 135] on p "Calendar" at bounding box center [64, 132] width 50 height 17
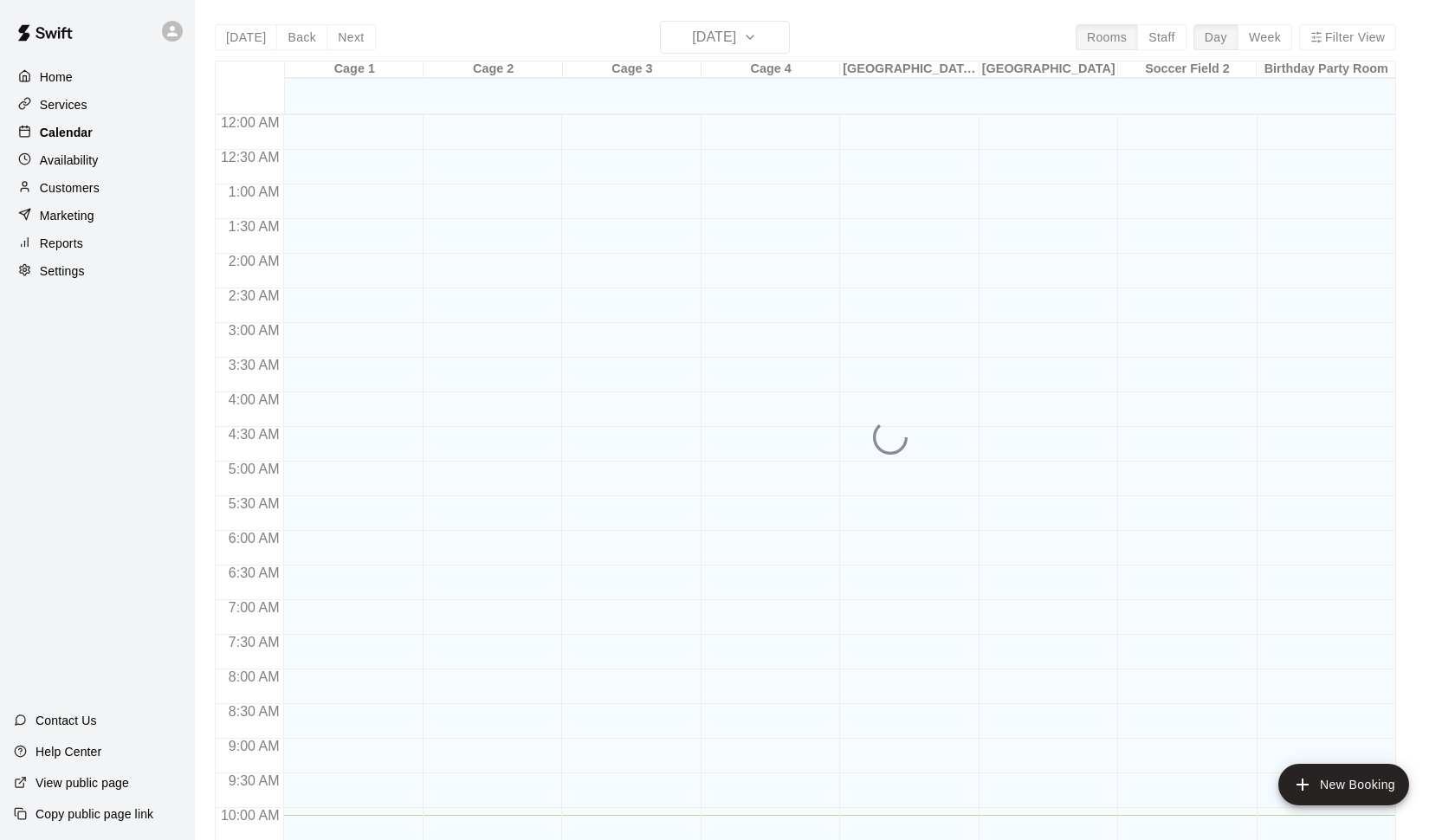
scroll to position [700, 0]
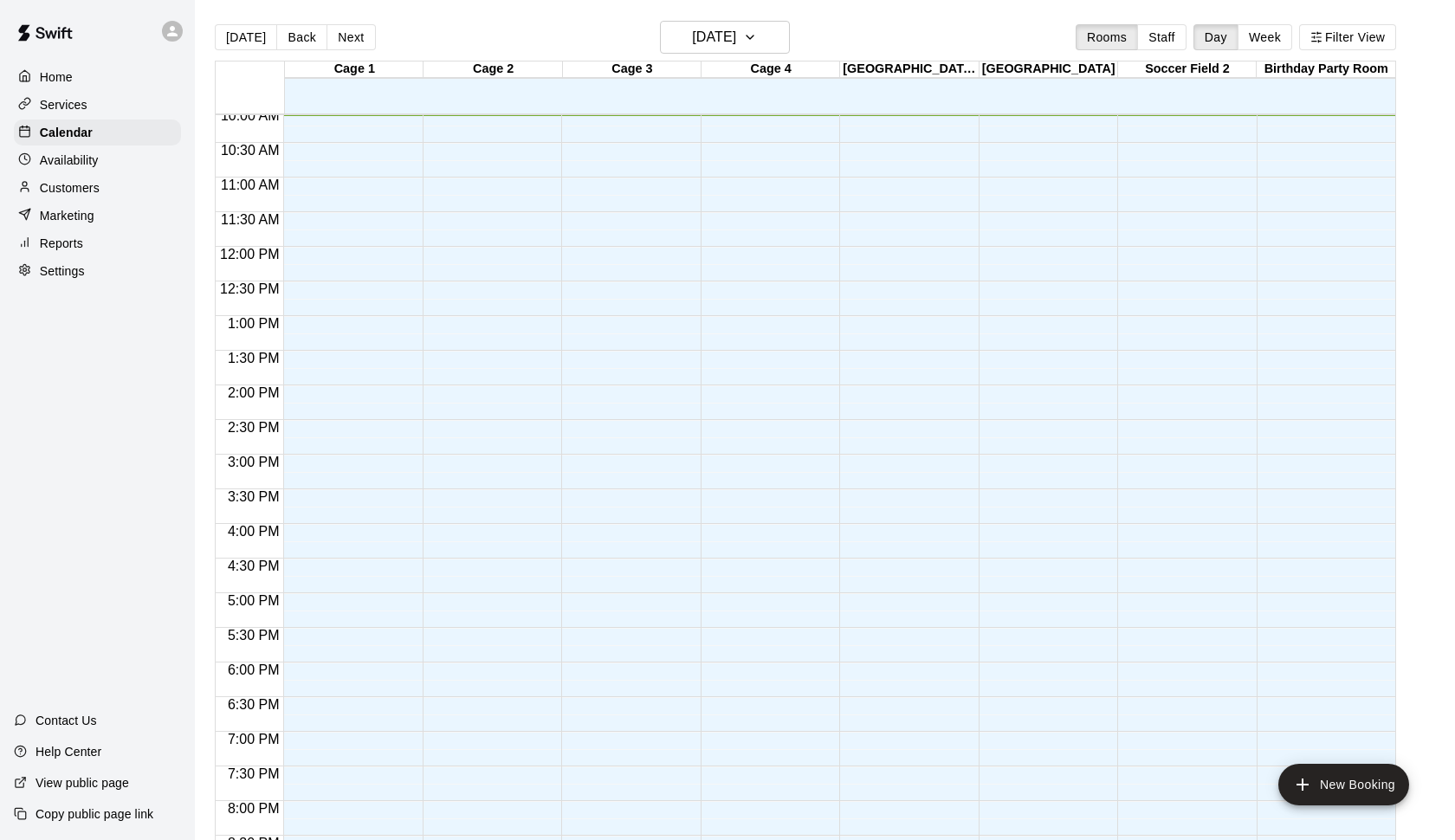
click at [72, 109] on p "Services" at bounding box center [63, 104] width 48 height 17
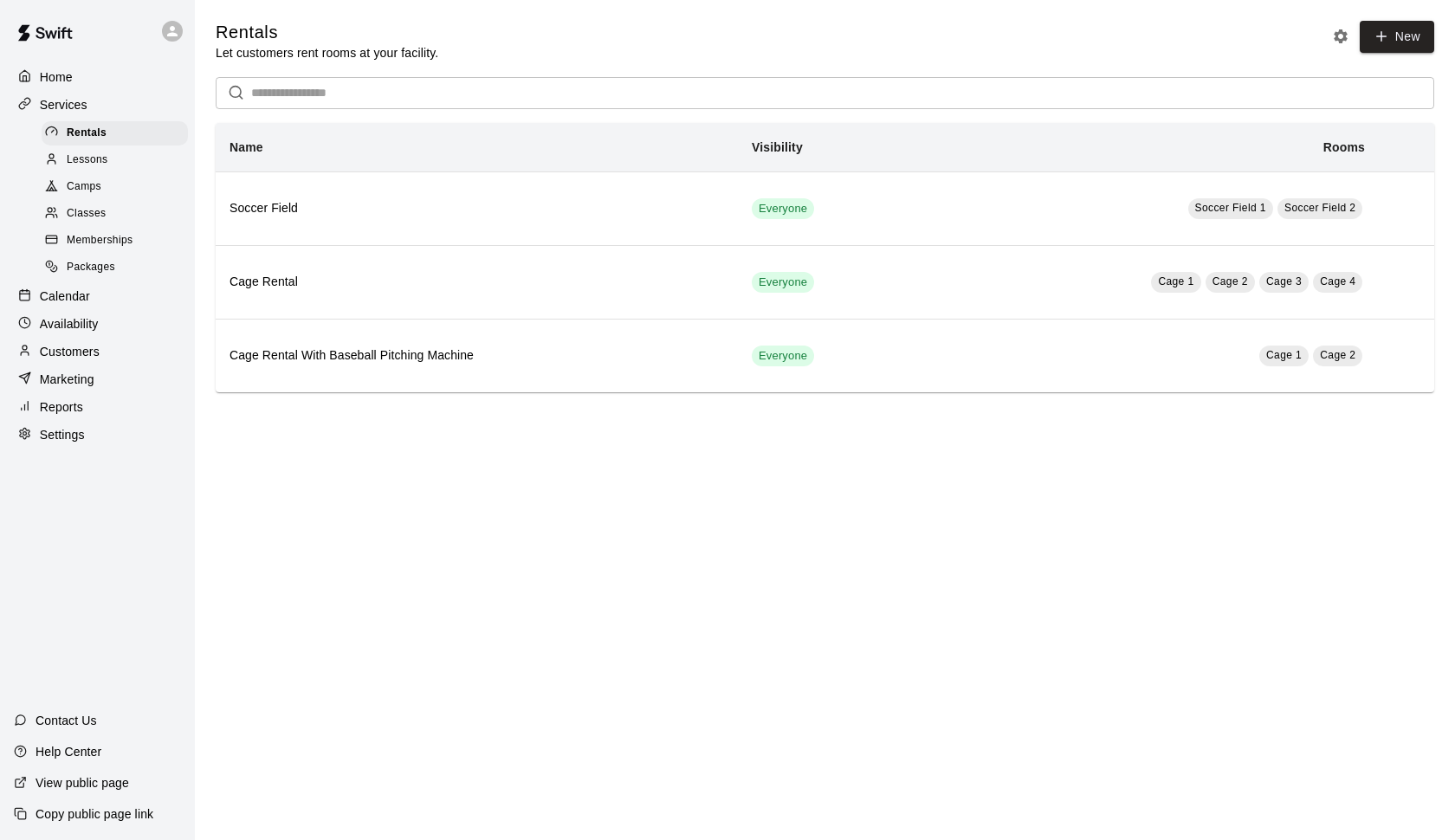
click at [90, 784] on p "View public page" at bounding box center [81, 782] width 93 height 17
click at [67, 81] on p "Home" at bounding box center [56, 77] width 33 height 17
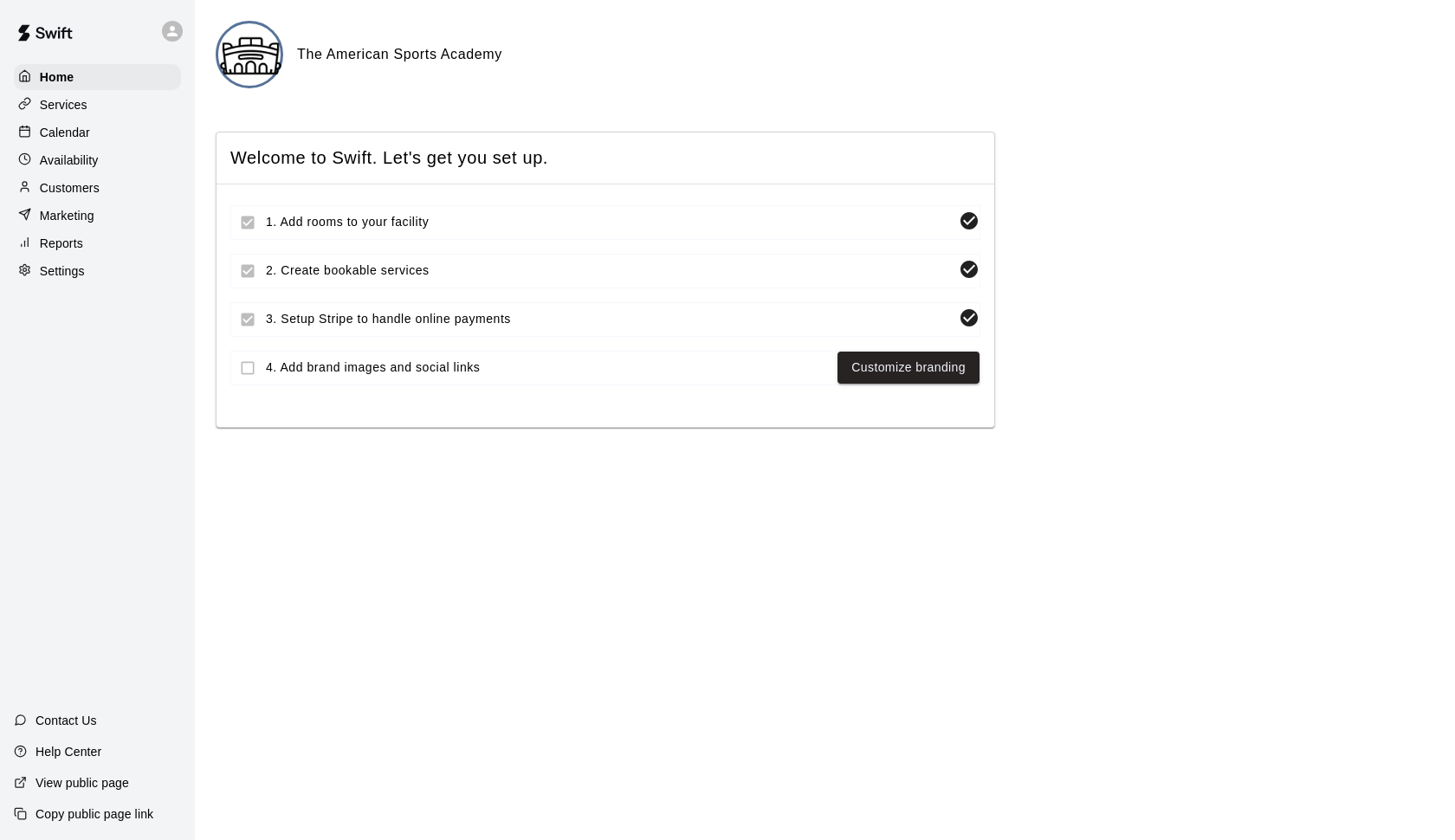
click at [72, 265] on p "Settings" at bounding box center [62, 271] width 45 height 17
select select "**"
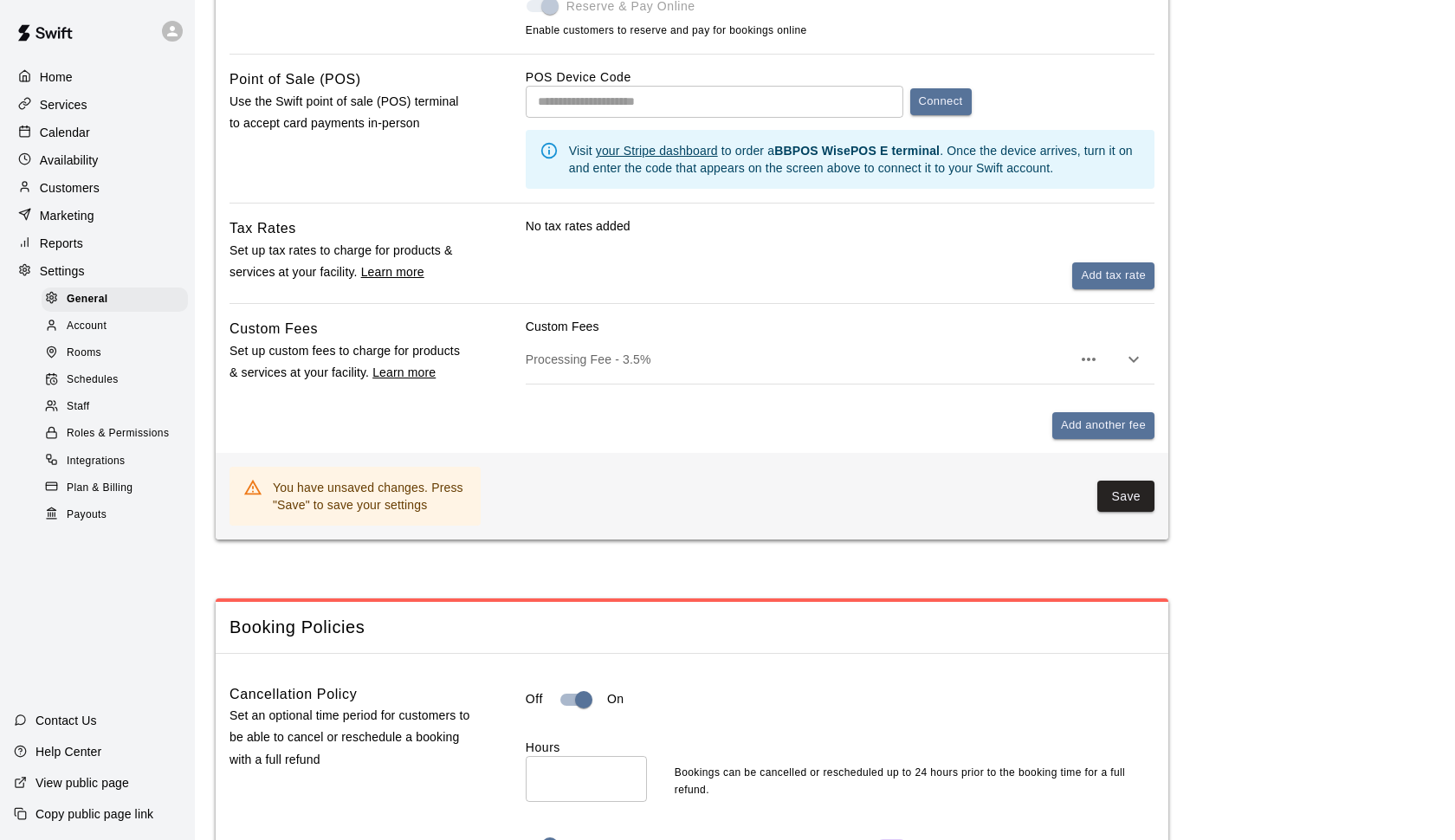
scroll to position [815, 0]
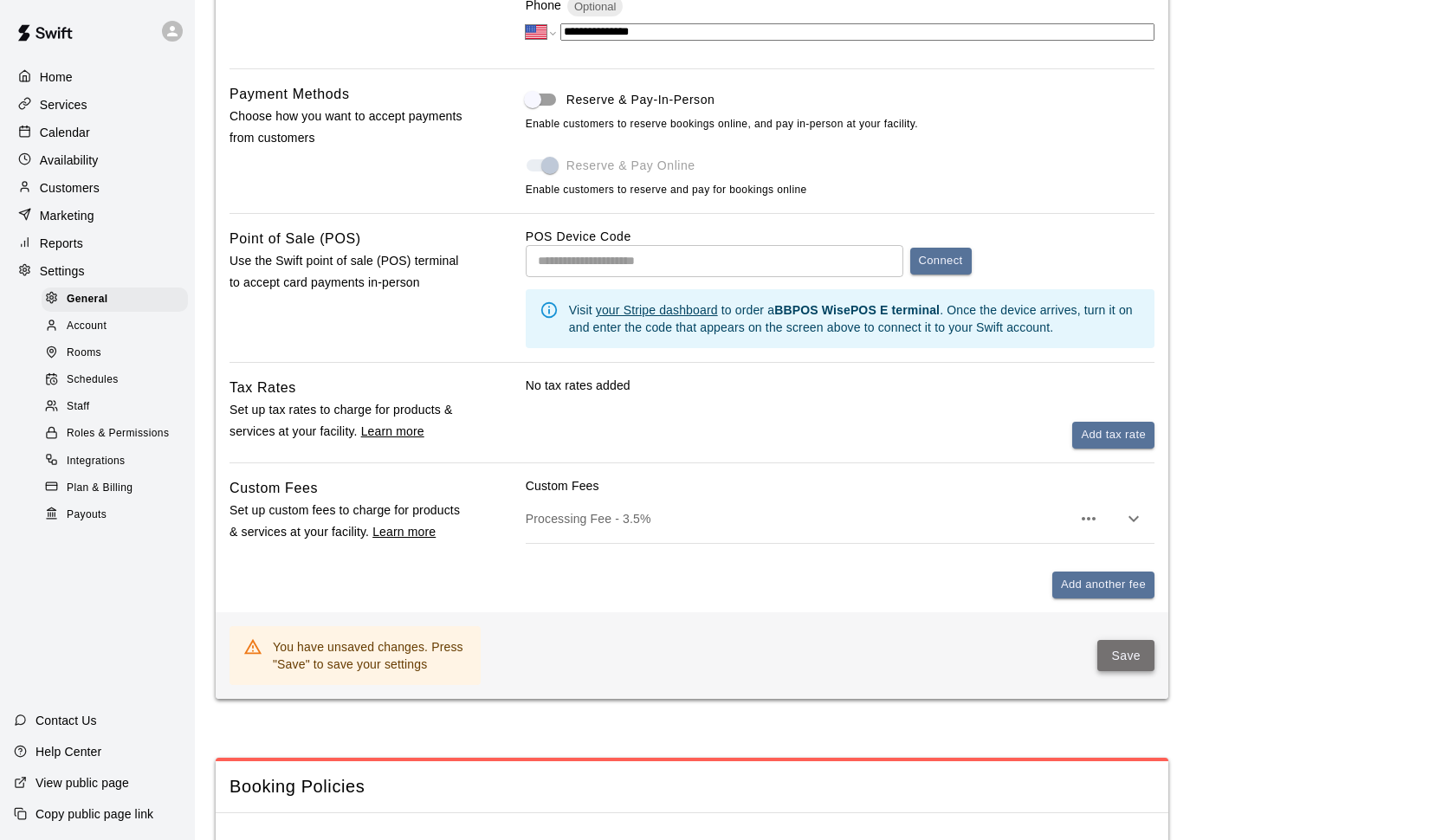
click at [1118, 645] on button "Save" at bounding box center [1125, 655] width 57 height 32
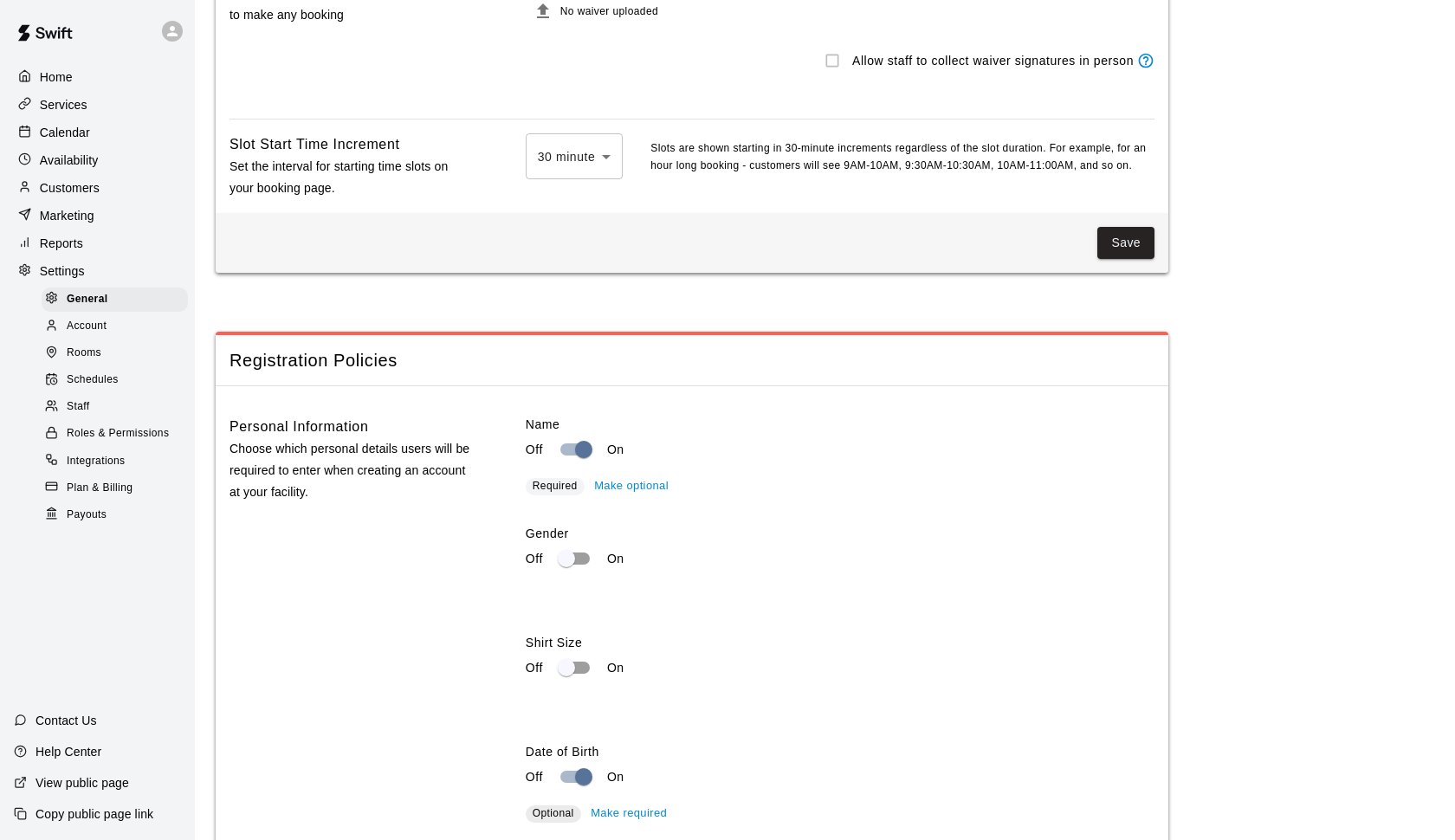
scroll to position [1961, 0]
click at [91, 329] on span "Account" at bounding box center [87, 326] width 40 height 17
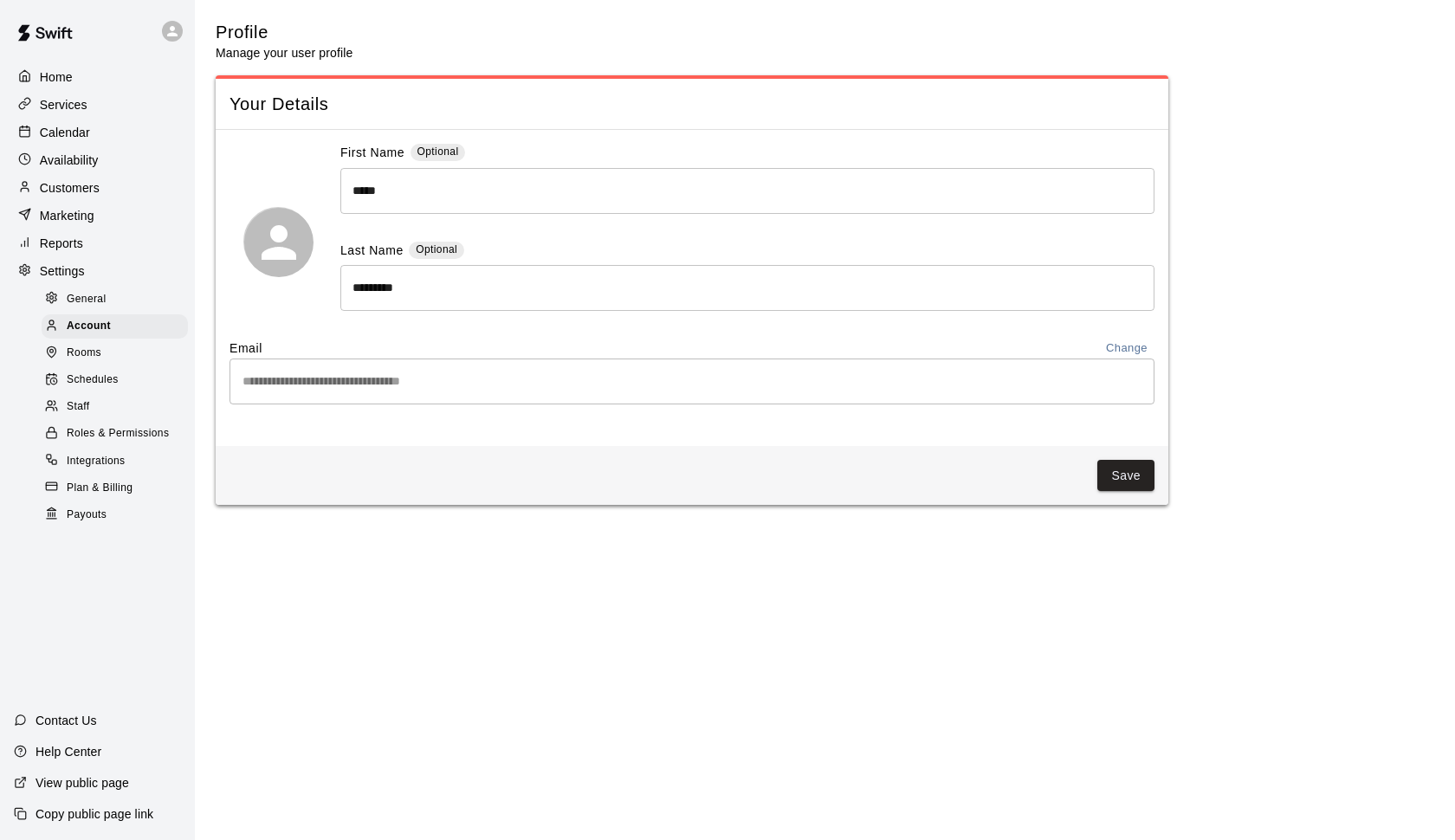
click at [177, 29] on icon at bounding box center [172, 31] width 15 height 15
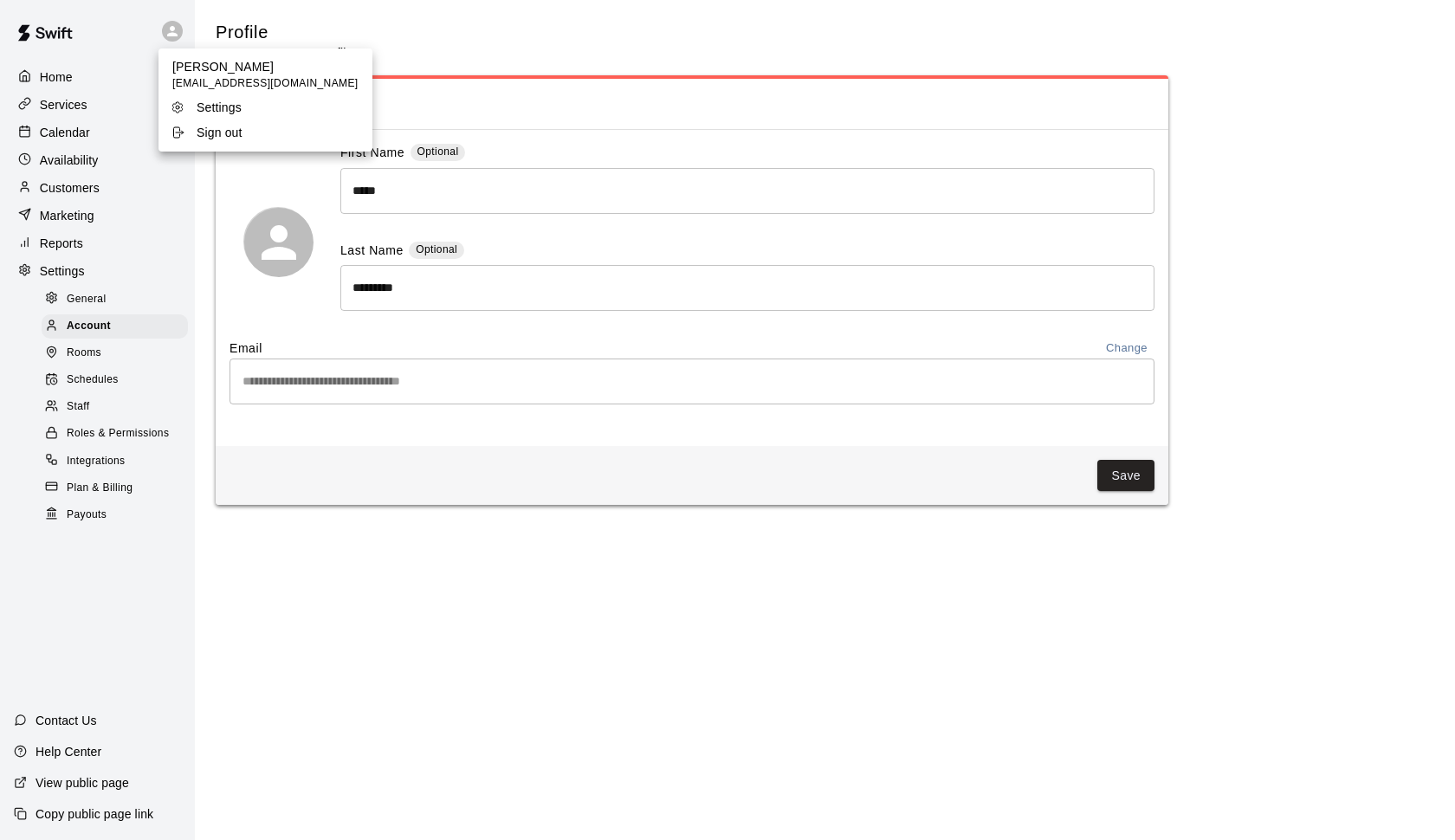
click at [220, 105] on p "Settings" at bounding box center [219, 107] width 45 height 17
select select "**"
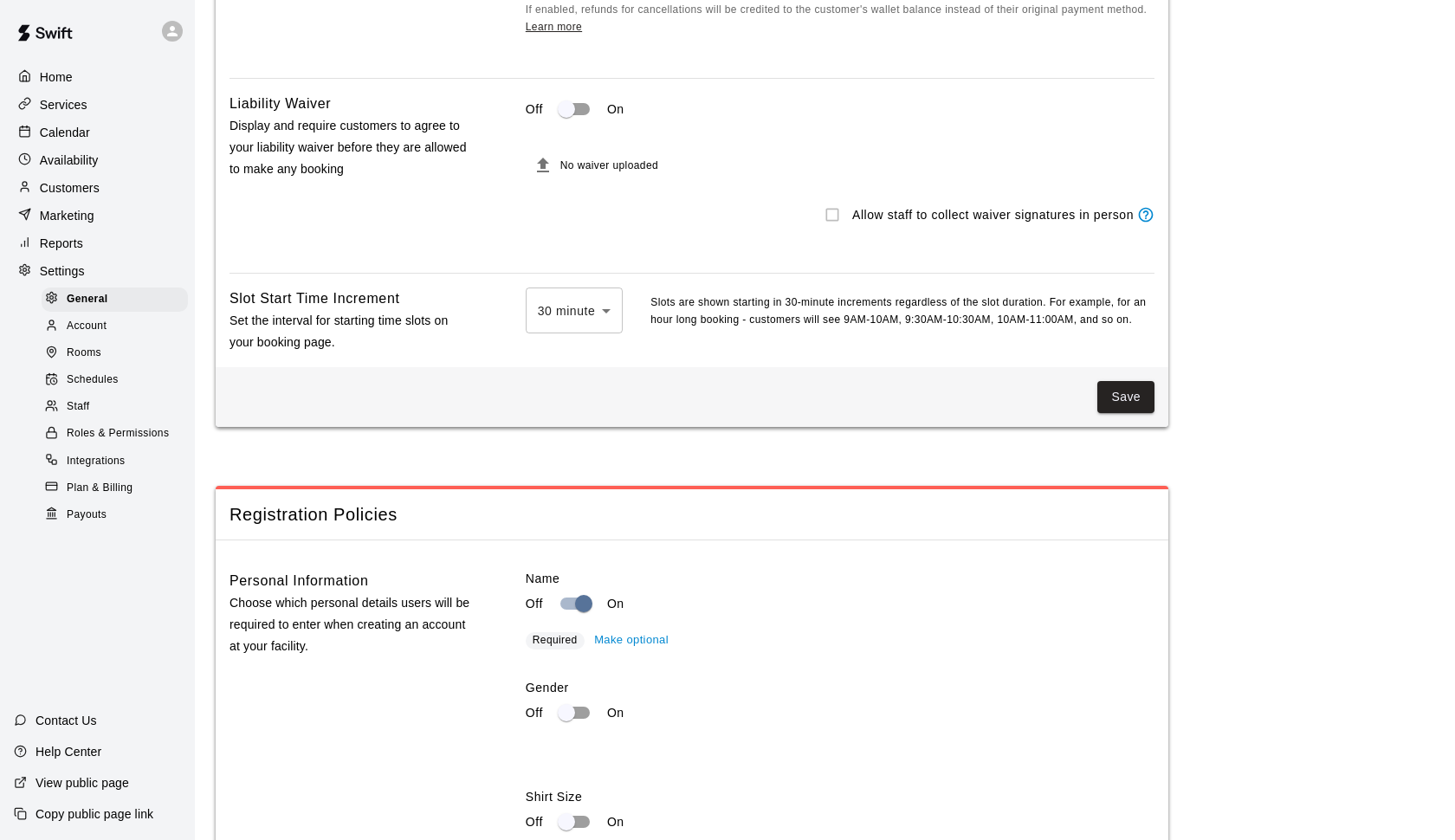
scroll to position [1810, 0]
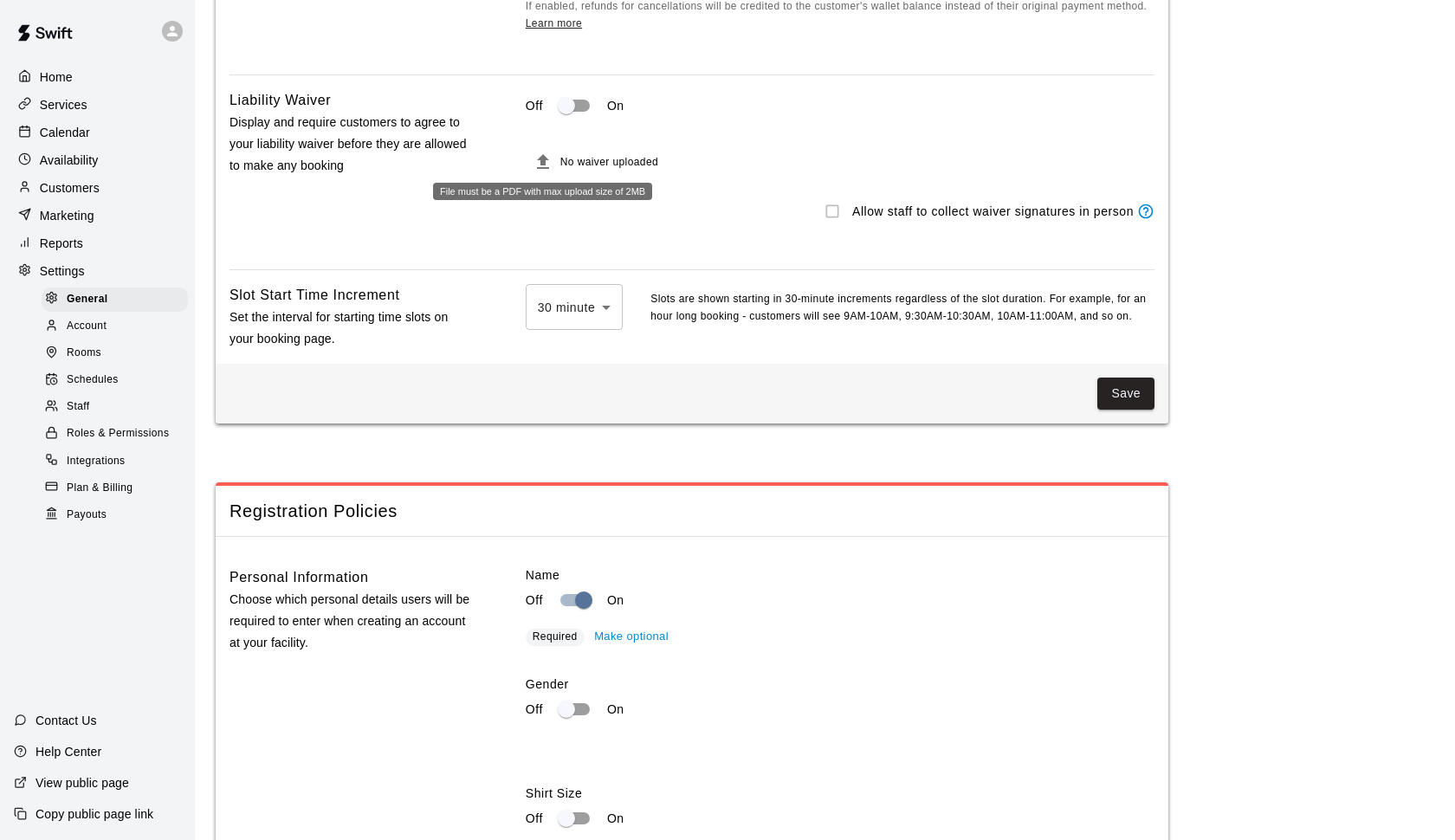
click at [546, 152] on icon "File must be a PDF with max upload size of 2MB" at bounding box center [542, 161] width 21 height 21
